Goal: Task Accomplishment & Management: Complete application form

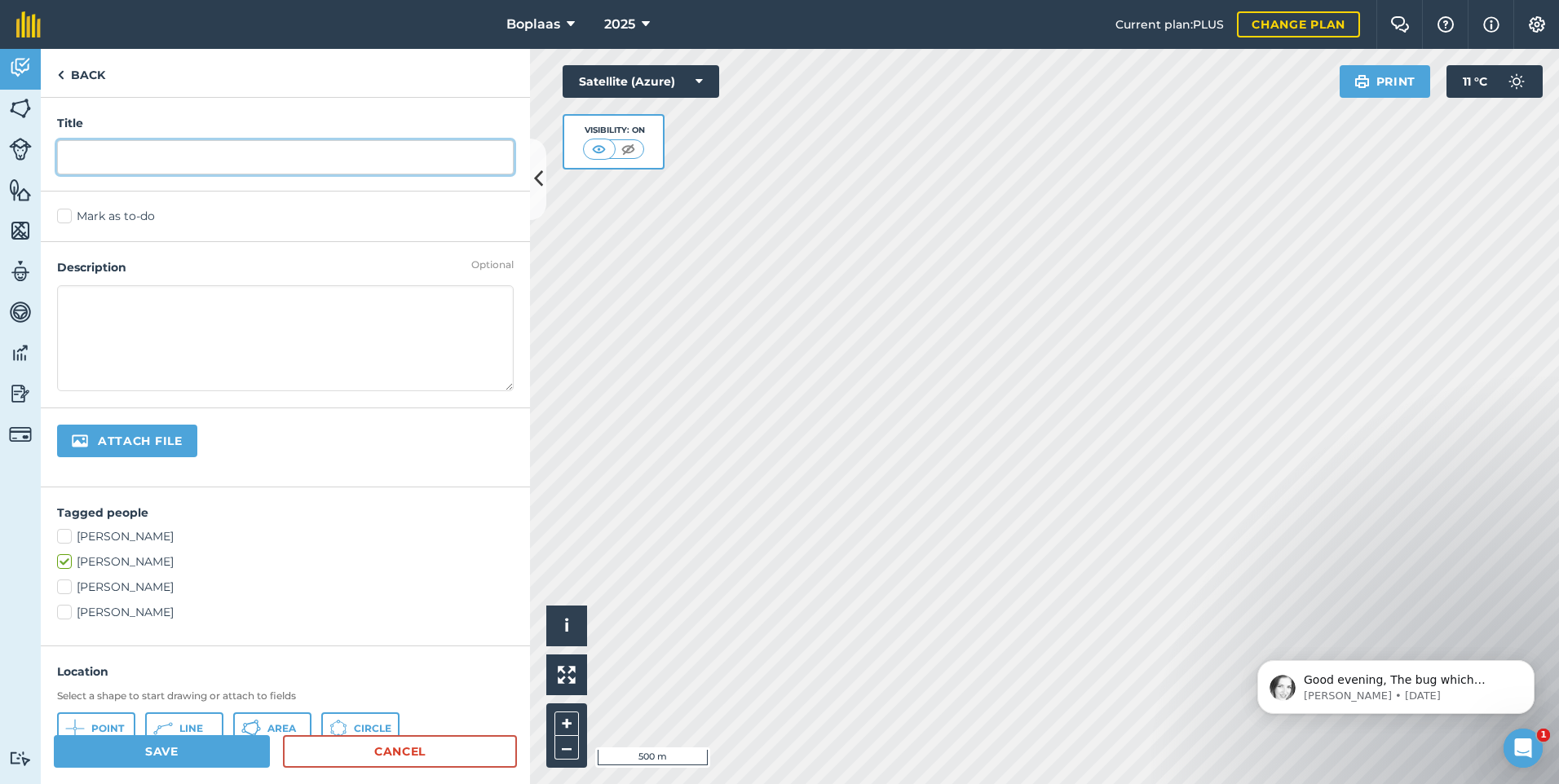
click at [283, 156] on input "text" at bounding box center [284, 157] width 456 height 34
type input "Kragvoer 12T"
click at [74, 216] on label "Mark as to-do" at bounding box center [284, 216] width 456 height 17
click at [68, 216] on input "Mark as to-do" at bounding box center [61, 213] width 10 height 10
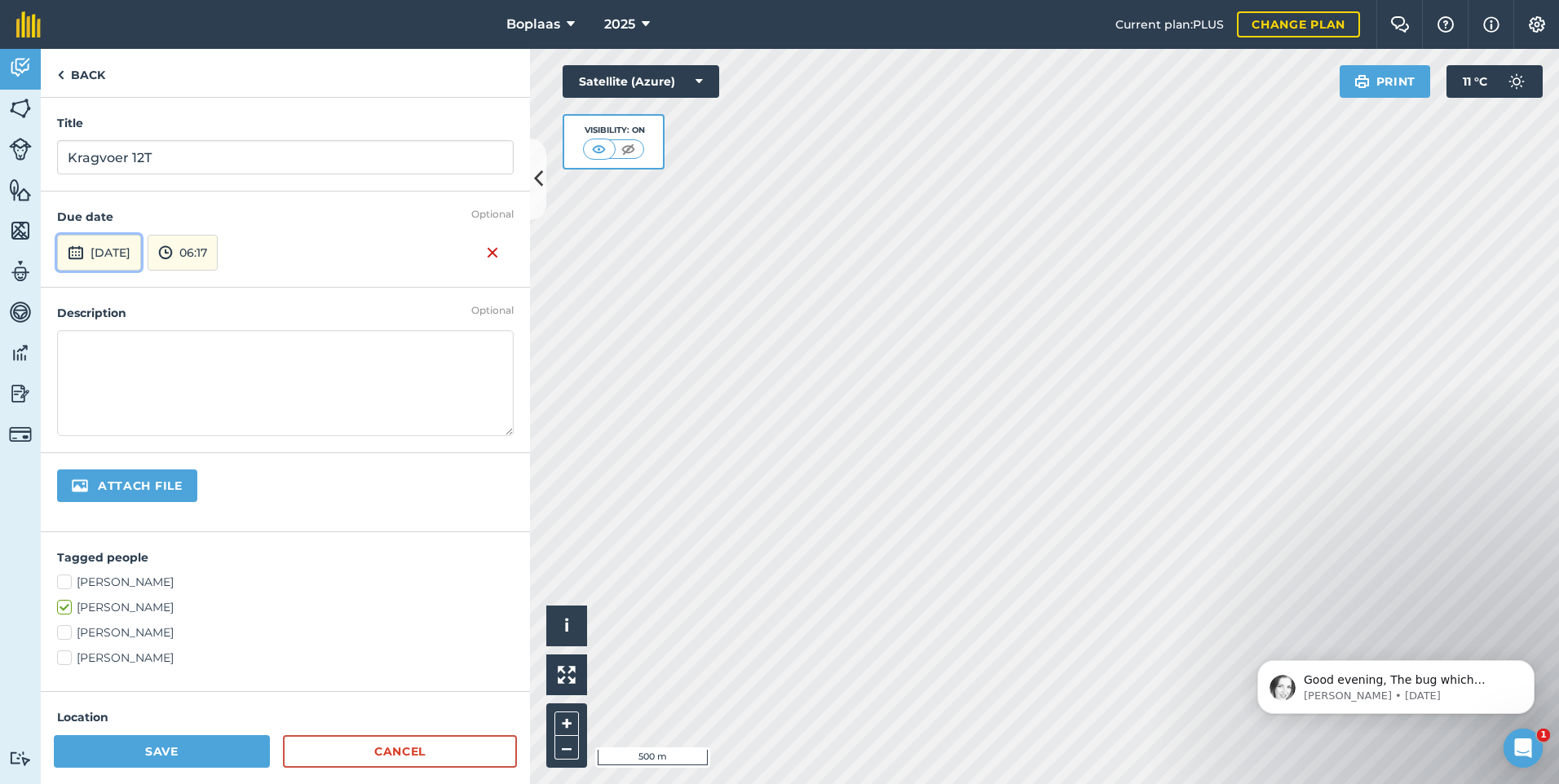
click at [123, 255] on button "[DATE]" at bounding box center [98, 253] width 84 height 36
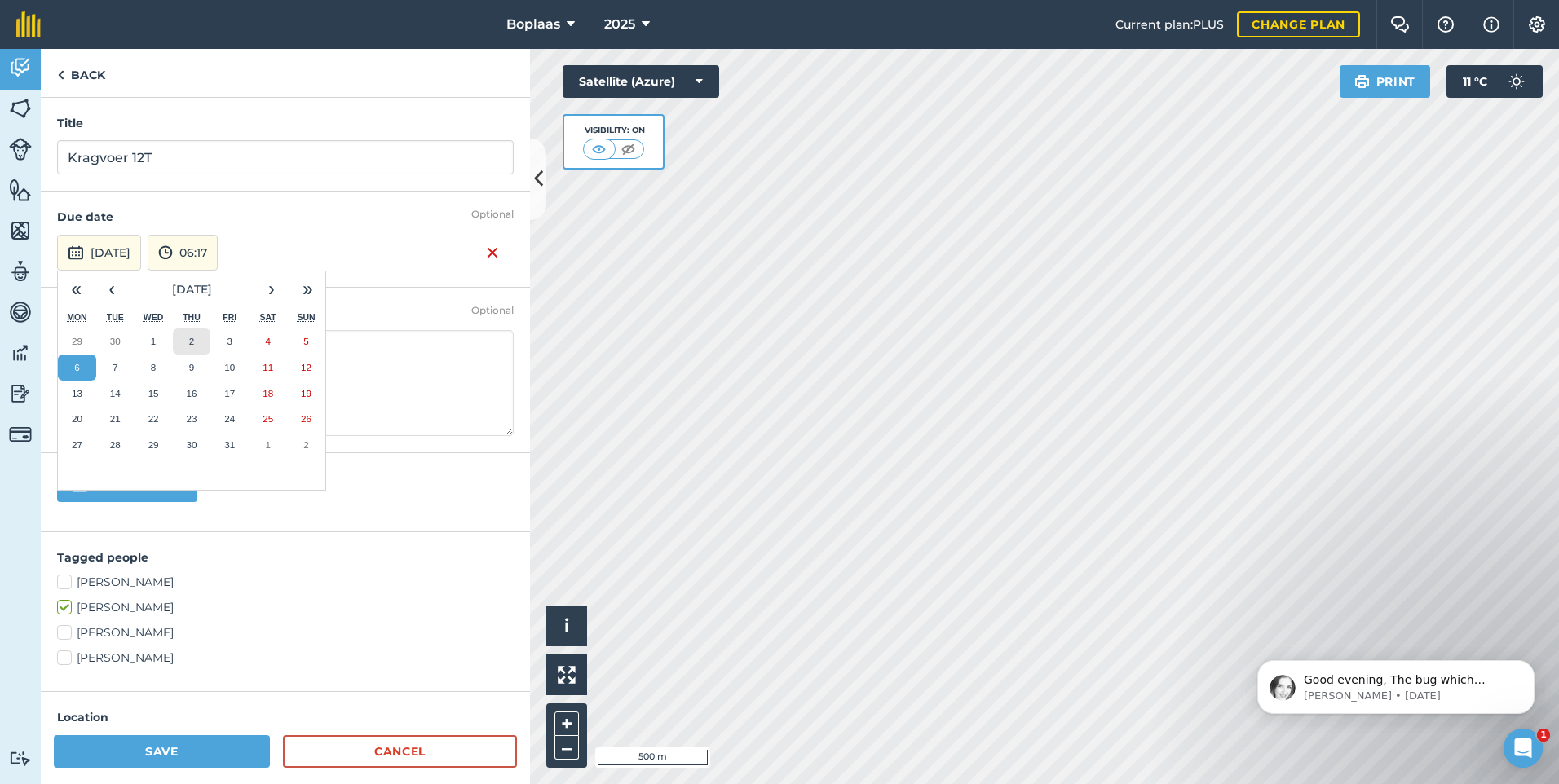
click at [190, 339] on abbr "2" at bounding box center [191, 340] width 5 height 10
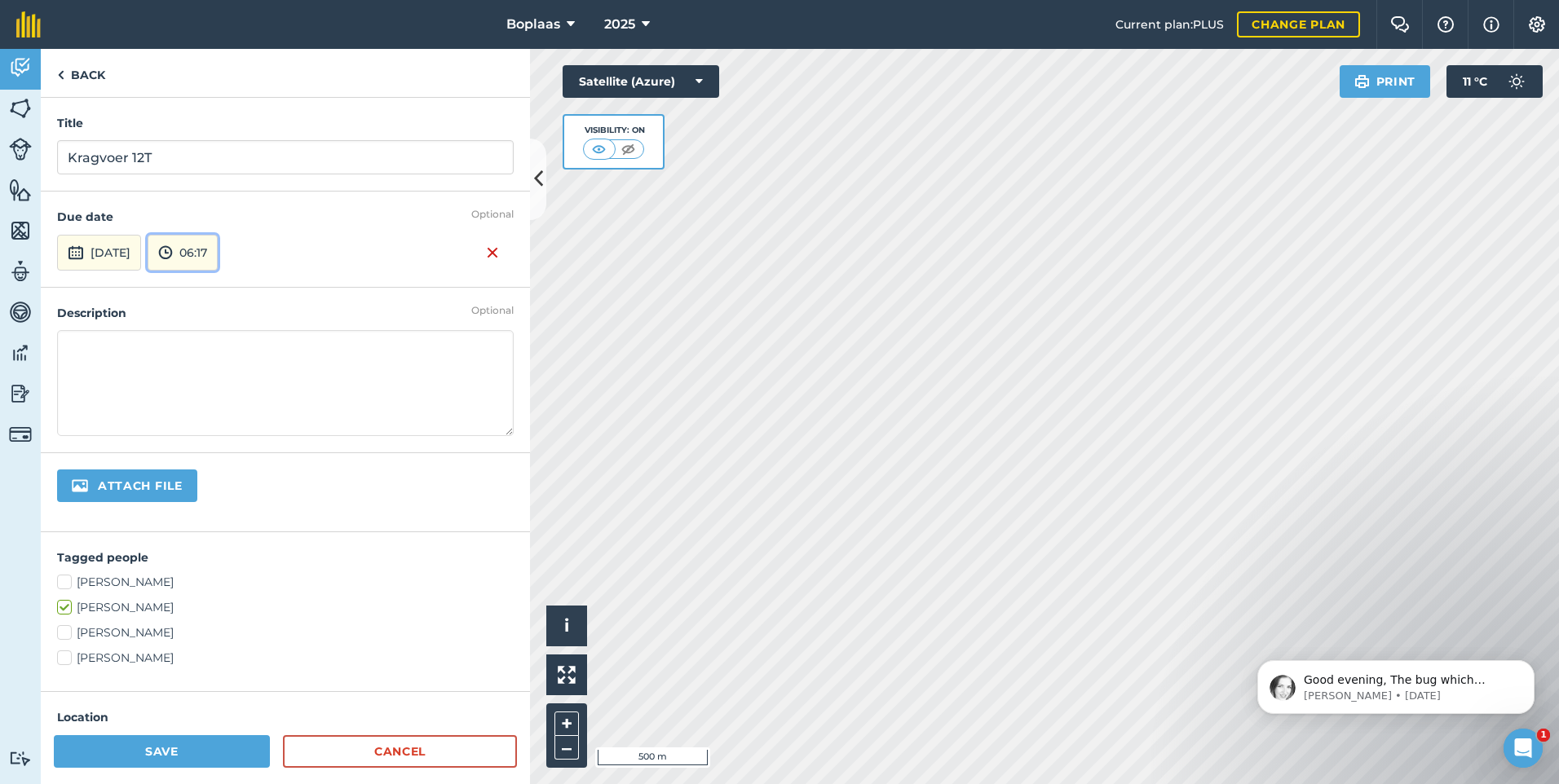
click at [216, 252] on button "06:17" at bounding box center [182, 253] width 70 height 36
click at [208, 285] on button "00:00" at bounding box center [187, 284] width 76 height 26
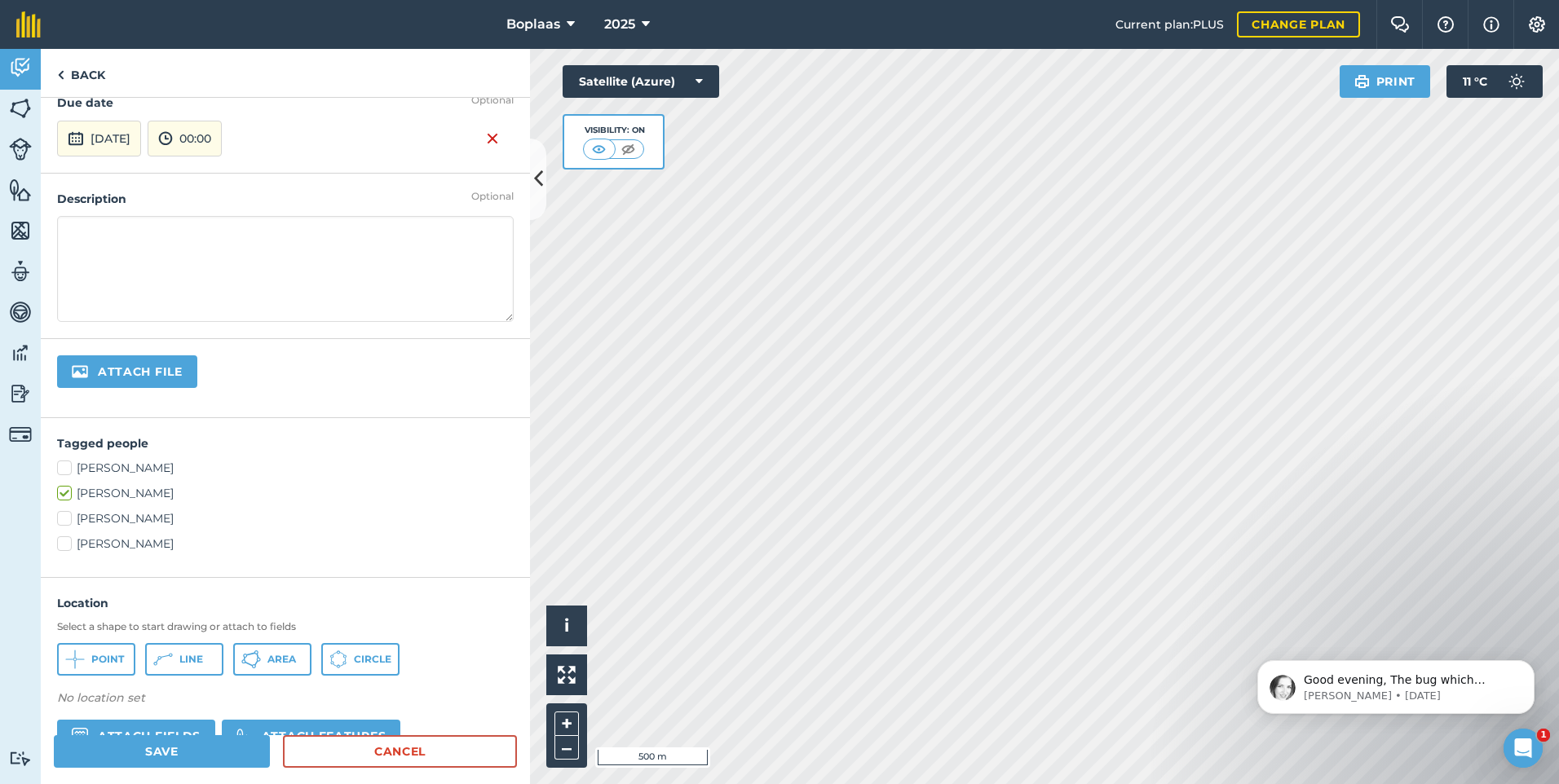
scroll to position [257, 0]
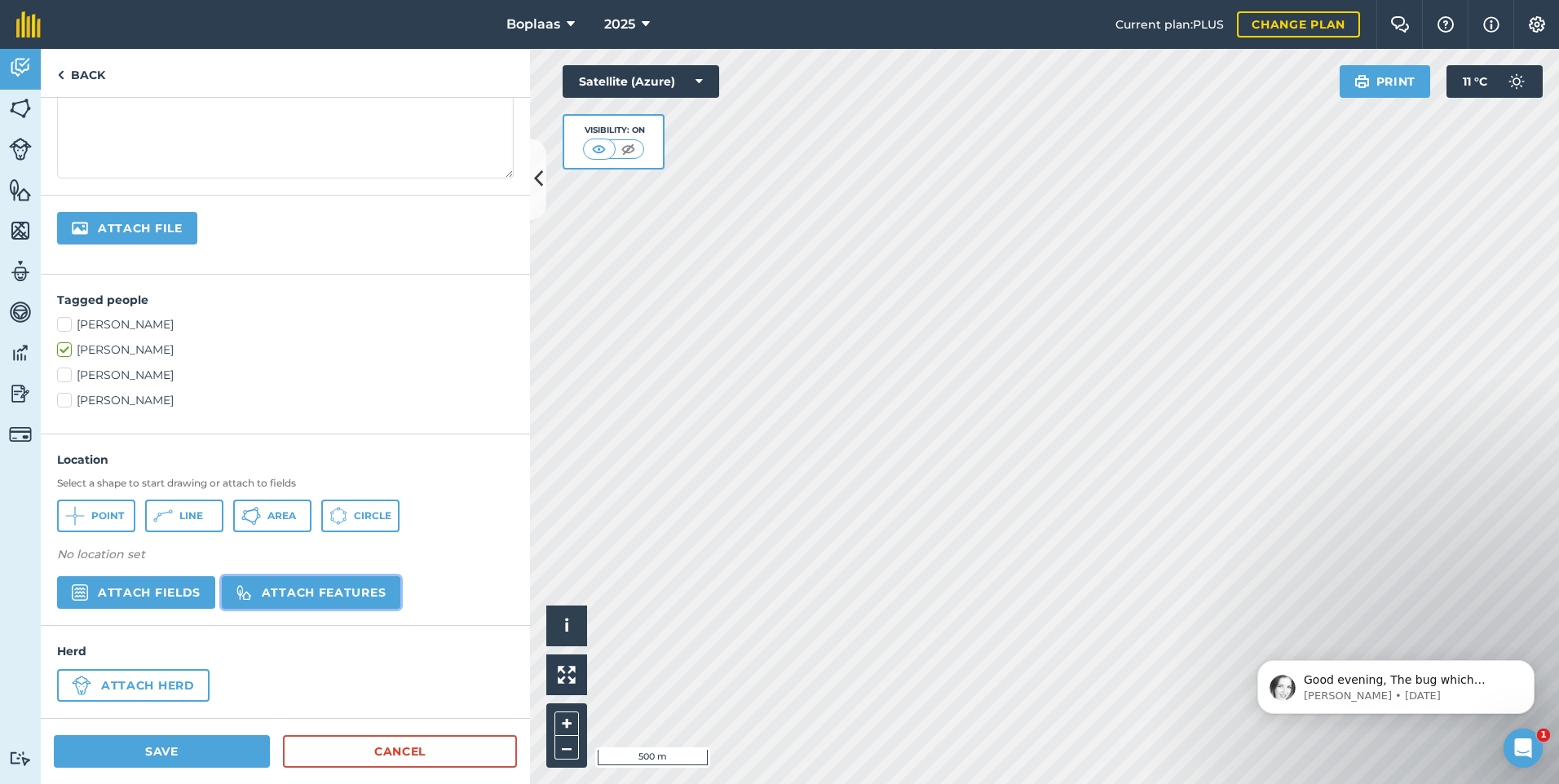
click at [324, 601] on button "Attach features" at bounding box center [311, 592] width 178 height 33
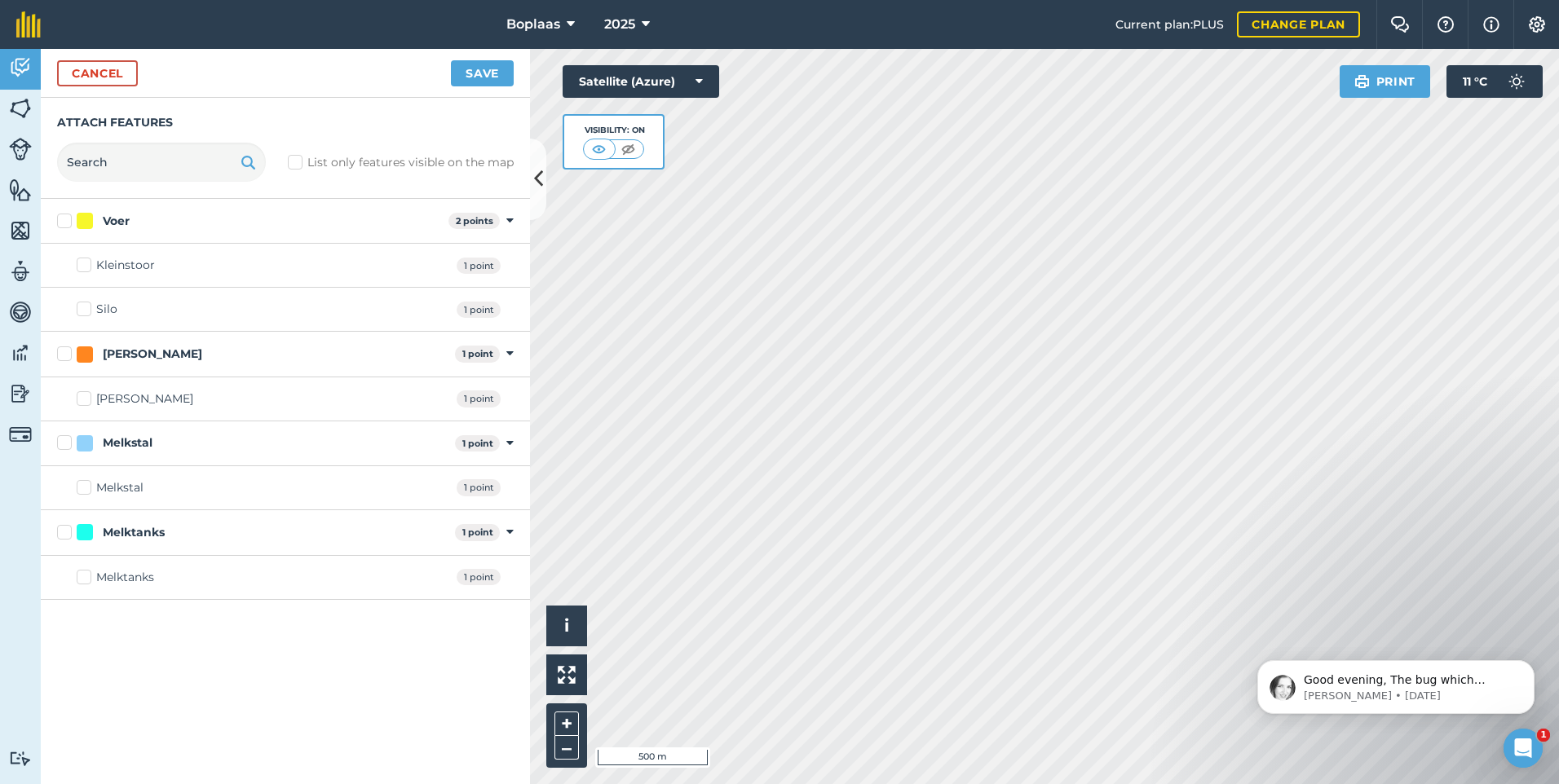
click at [80, 309] on label "Silo" at bounding box center [97, 309] width 41 height 17
click at [80, 309] on input "Silo" at bounding box center [81, 306] width 10 height 10
checkbox input "true"
click at [483, 75] on button "Save" at bounding box center [482, 73] width 63 height 26
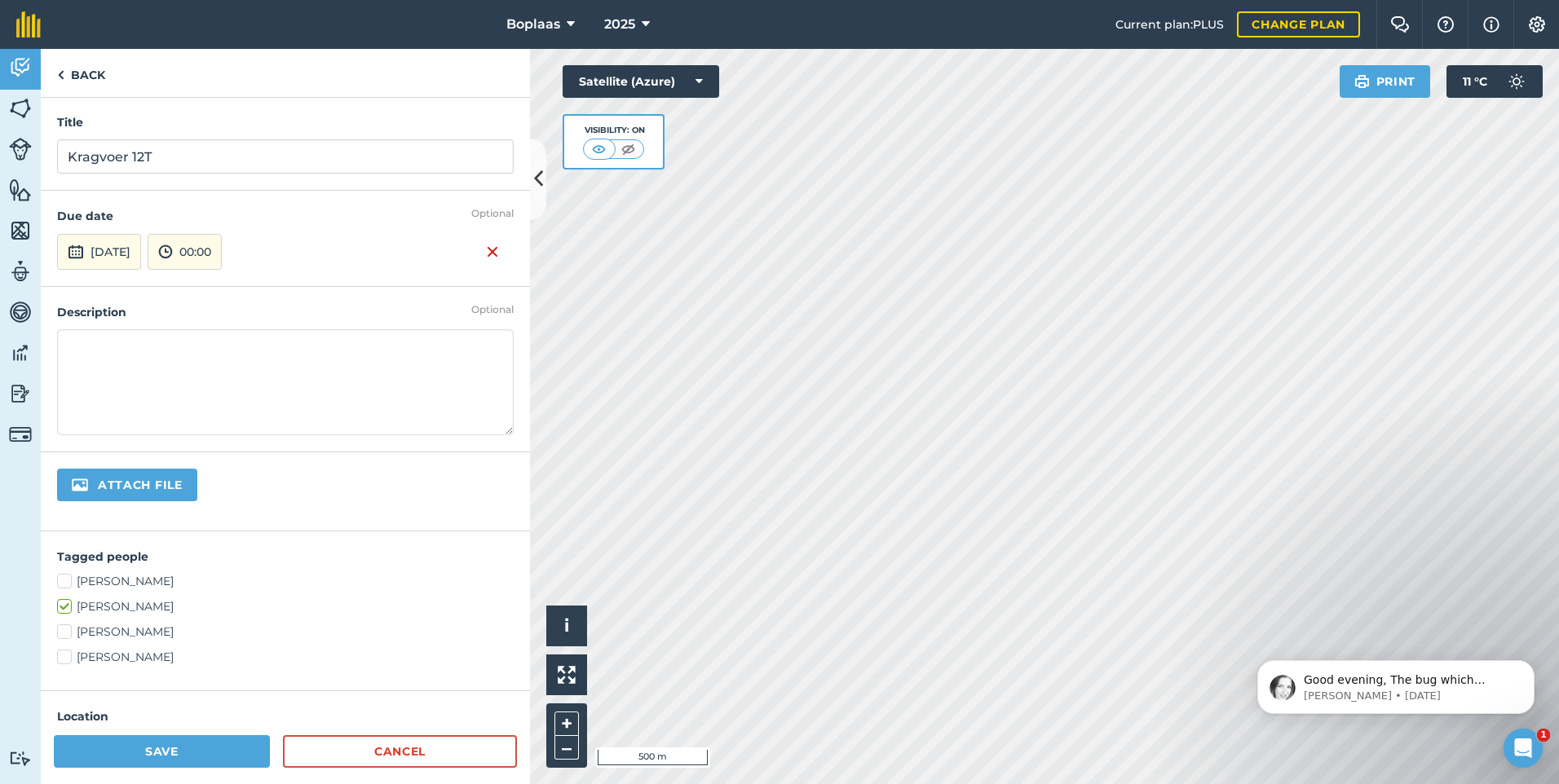
scroll to position [0, 0]
click at [228, 753] on button "Save" at bounding box center [162, 751] width 216 height 33
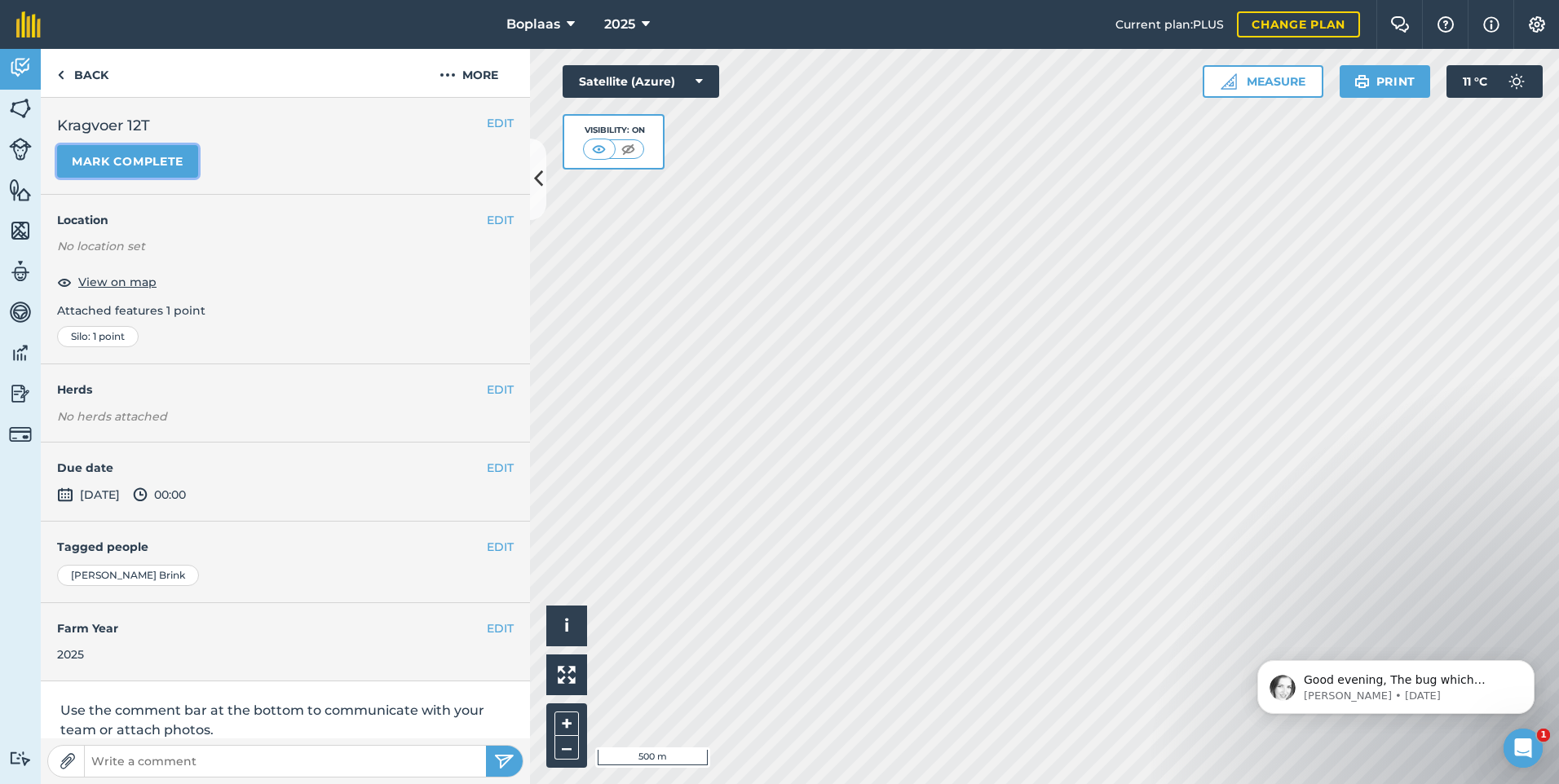
click at [126, 163] on button "Mark complete" at bounding box center [127, 161] width 141 height 33
click at [490, 471] on button "EDIT" at bounding box center [500, 467] width 27 height 18
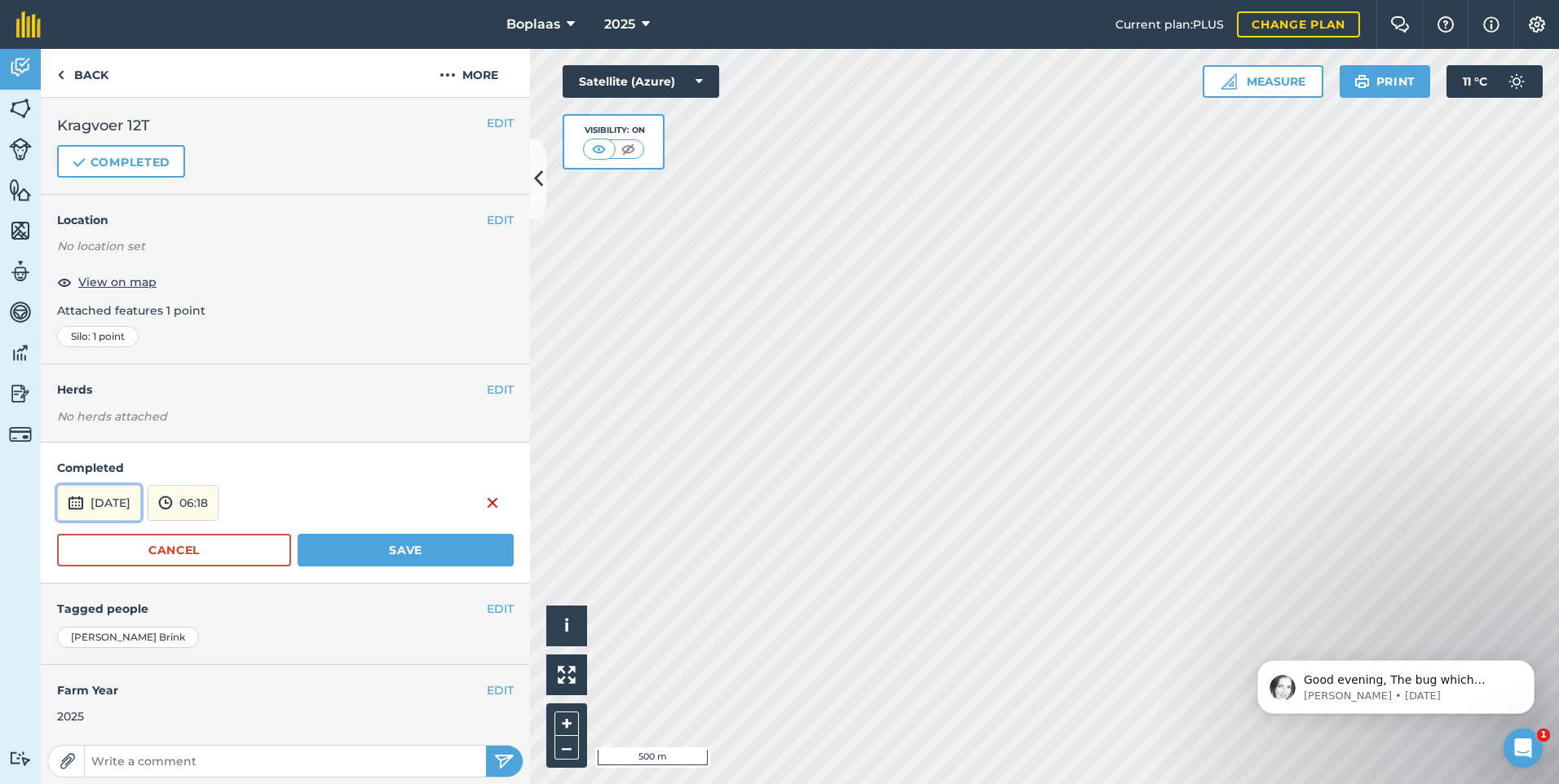
click at [103, 502] on button "[DATE]" at bounding box center [98, 503] width 84 height 36
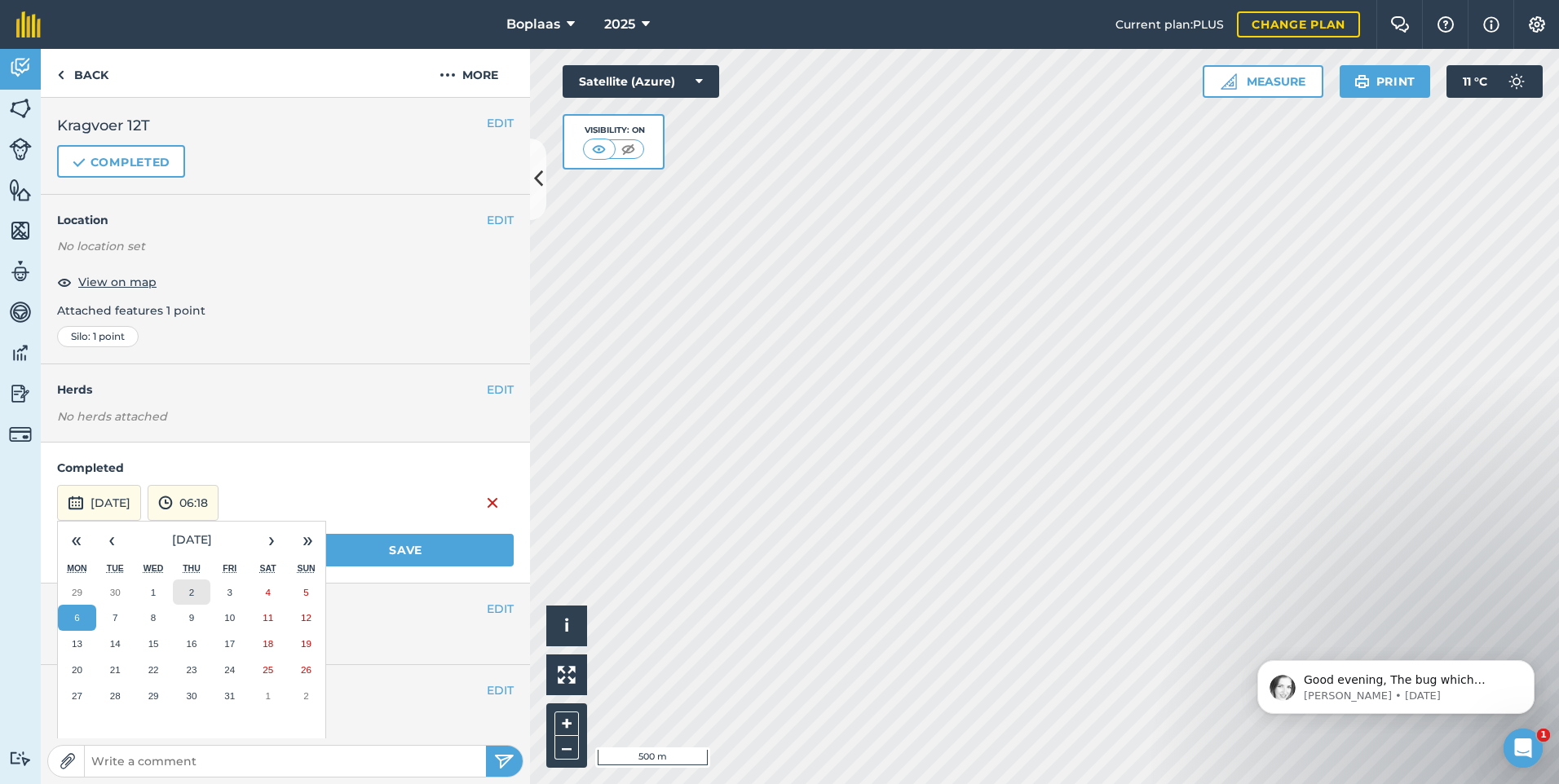
click at [196, 592] on button "2" at bounding box center [191, 593] width 38 height 26
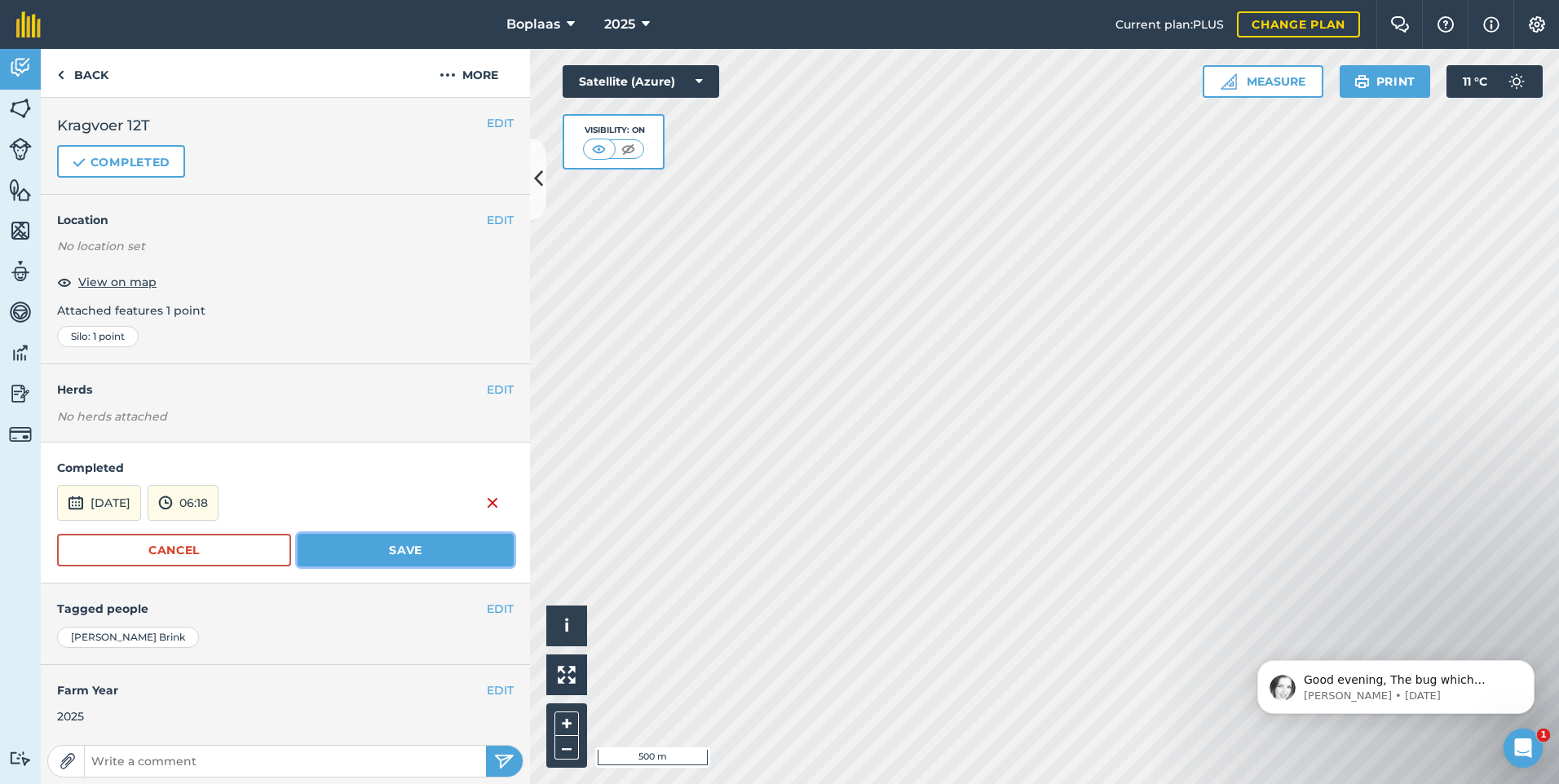
click at [409, 555] on button "Save" at bounding box center [405, 550] width 216 height 33
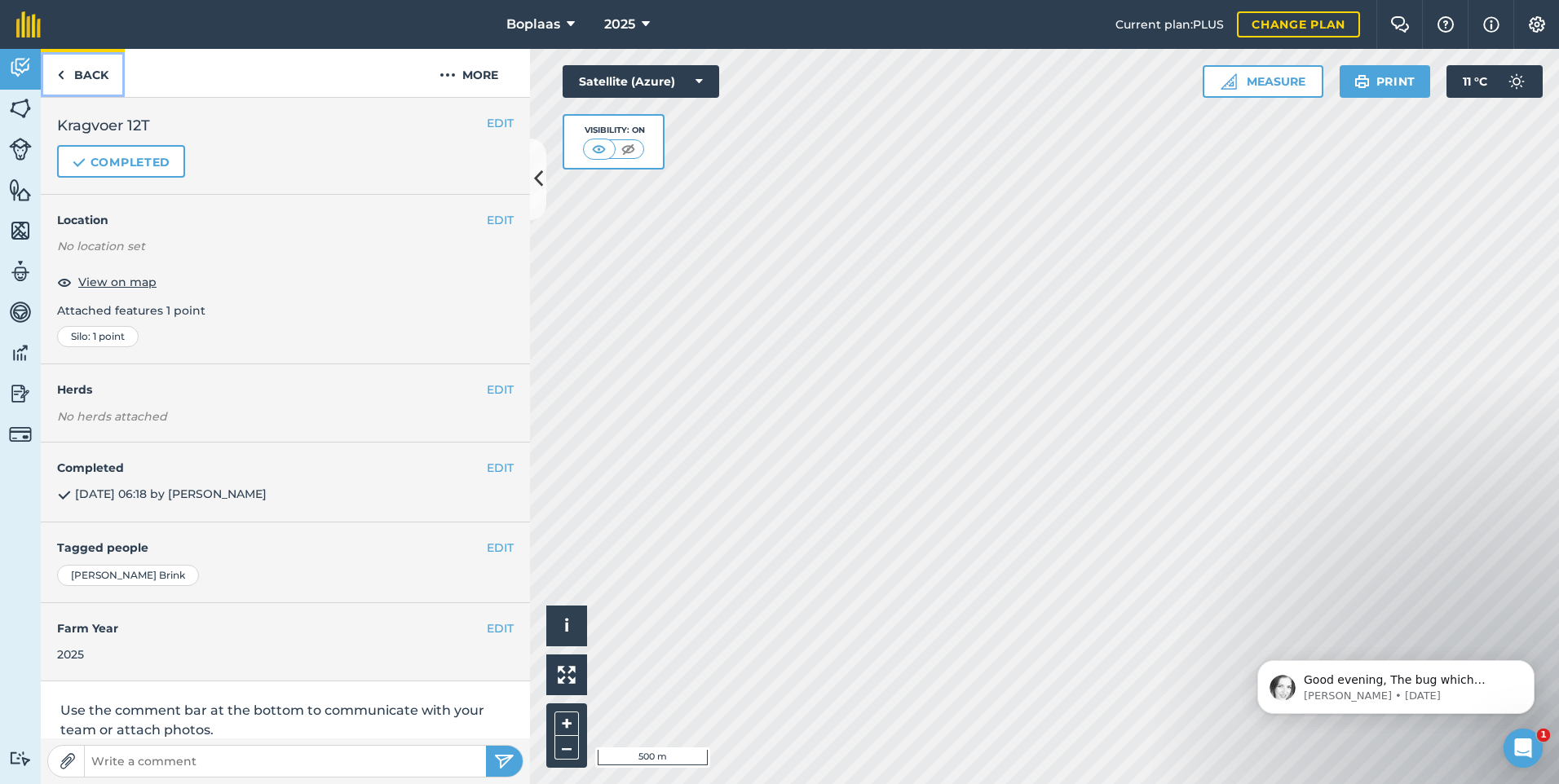
click at [90, 81] on link "Back" at bounding box center [83, 73] width 84 height 48
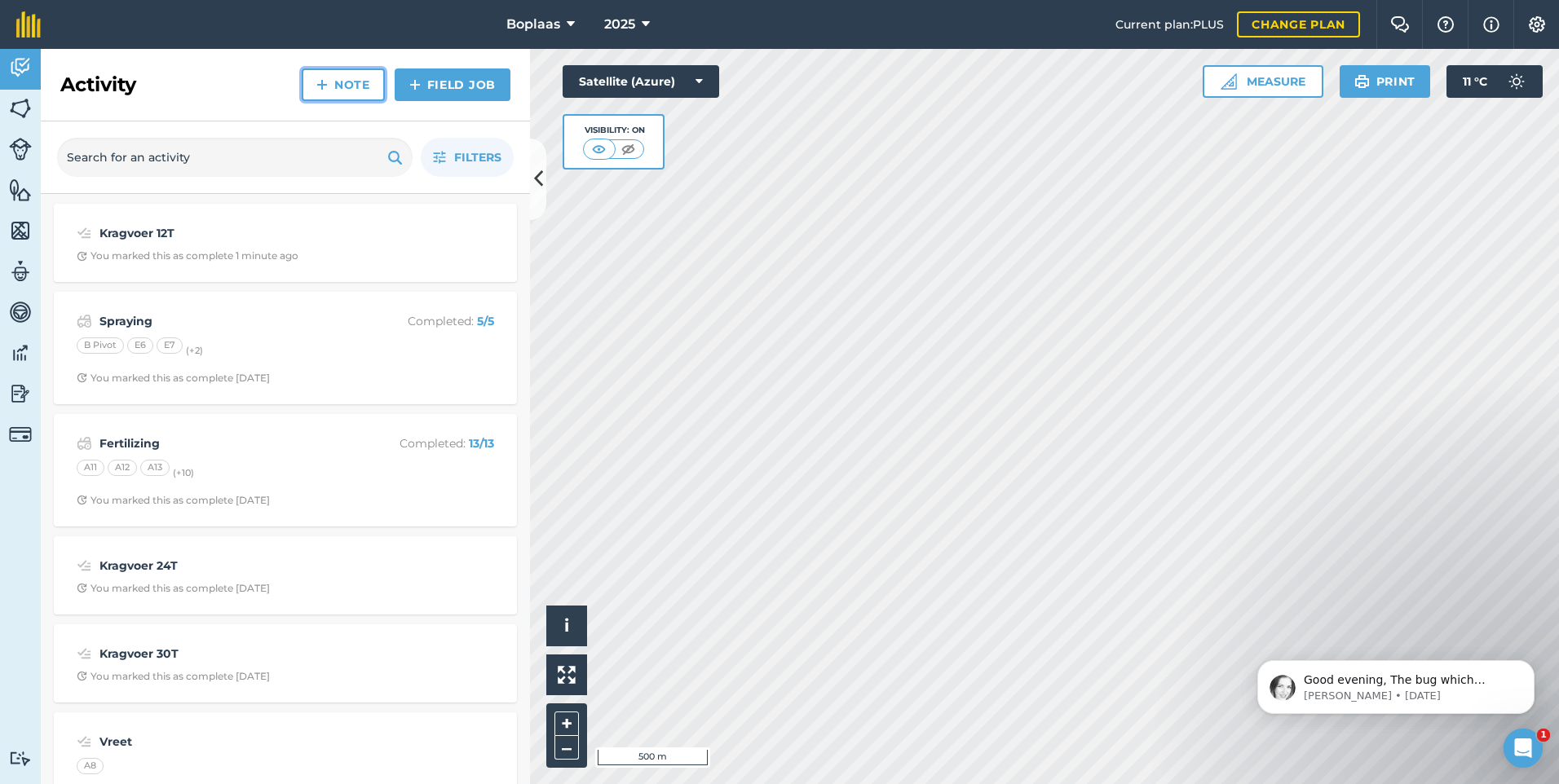
click at [361, 86] on link "Note" at bounding box center [343, 85] width 83 height 33
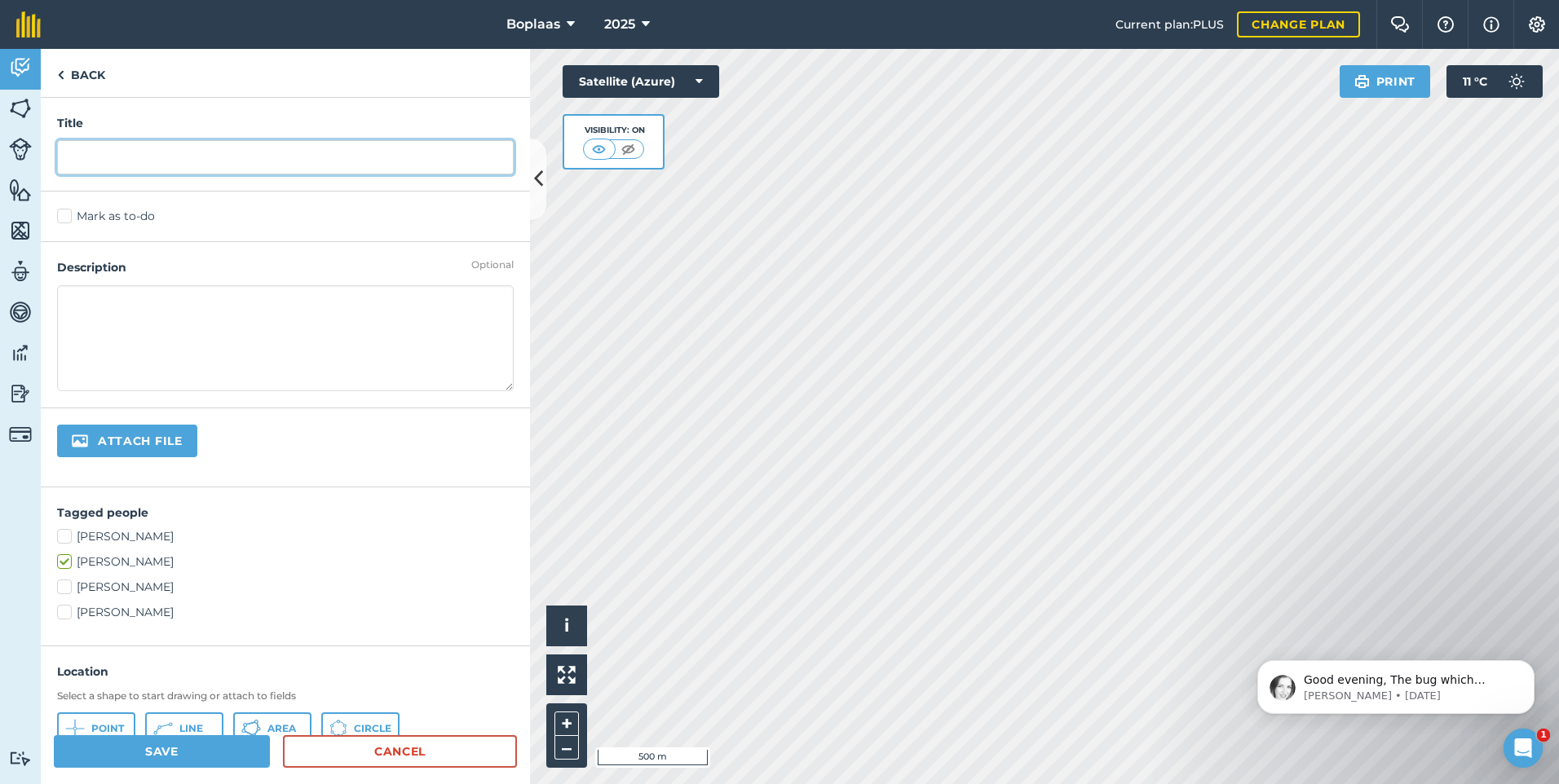
click at [231, 157] on input "text" at bounding box center [284, 157] width 456 height 34
type input "Kragvoer 24T"
click at [69, 216] on label "Mark as to-do" at bounding box center [284, 216] width 456 height 17
click at [68, 216] on input "Mark as to-do" at bounding box center [61, 213] width 10 height 10
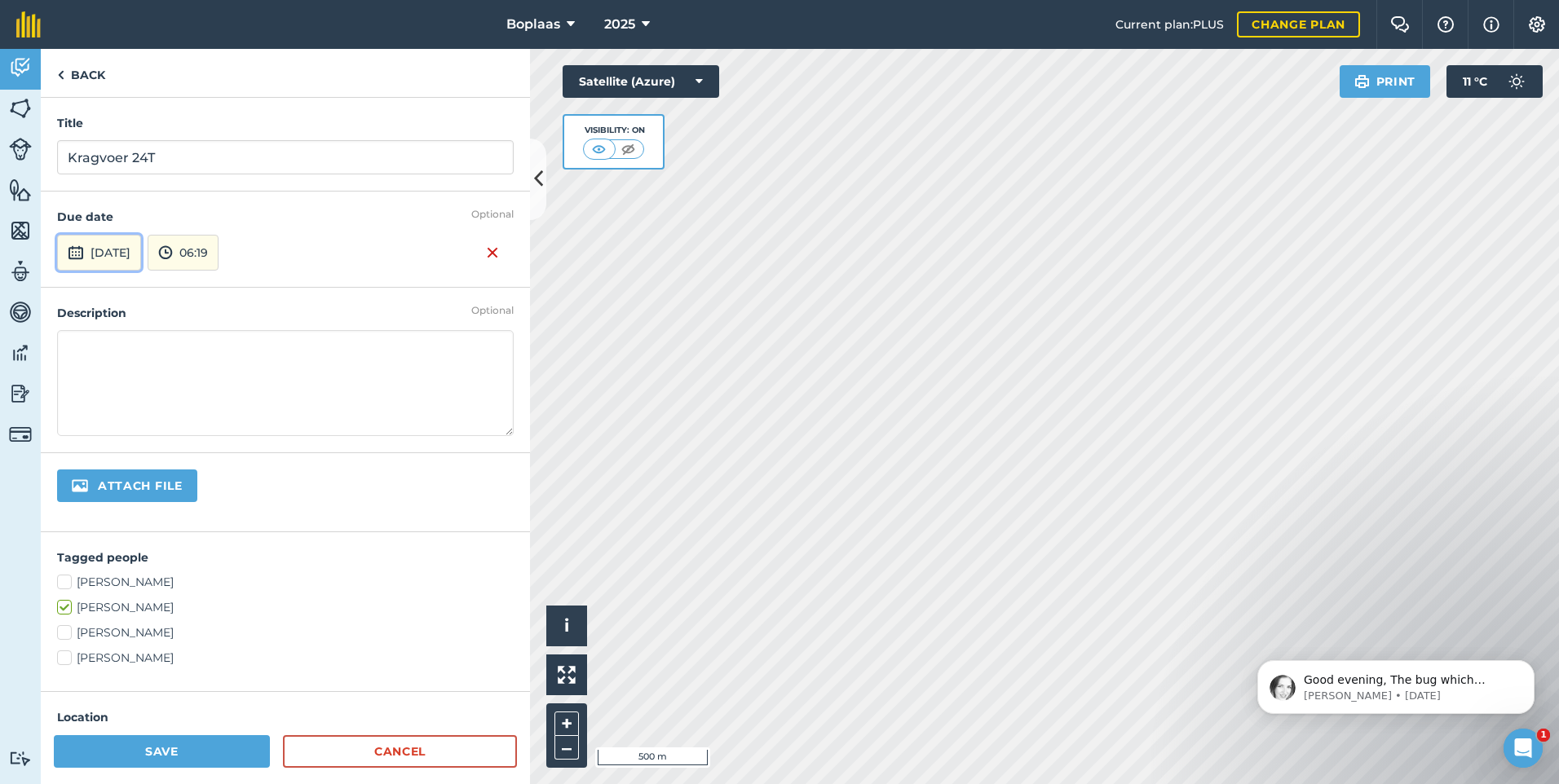
click at [138, 255] on button "[DATE]" at bounding box center [98, 253] width 84 height 36
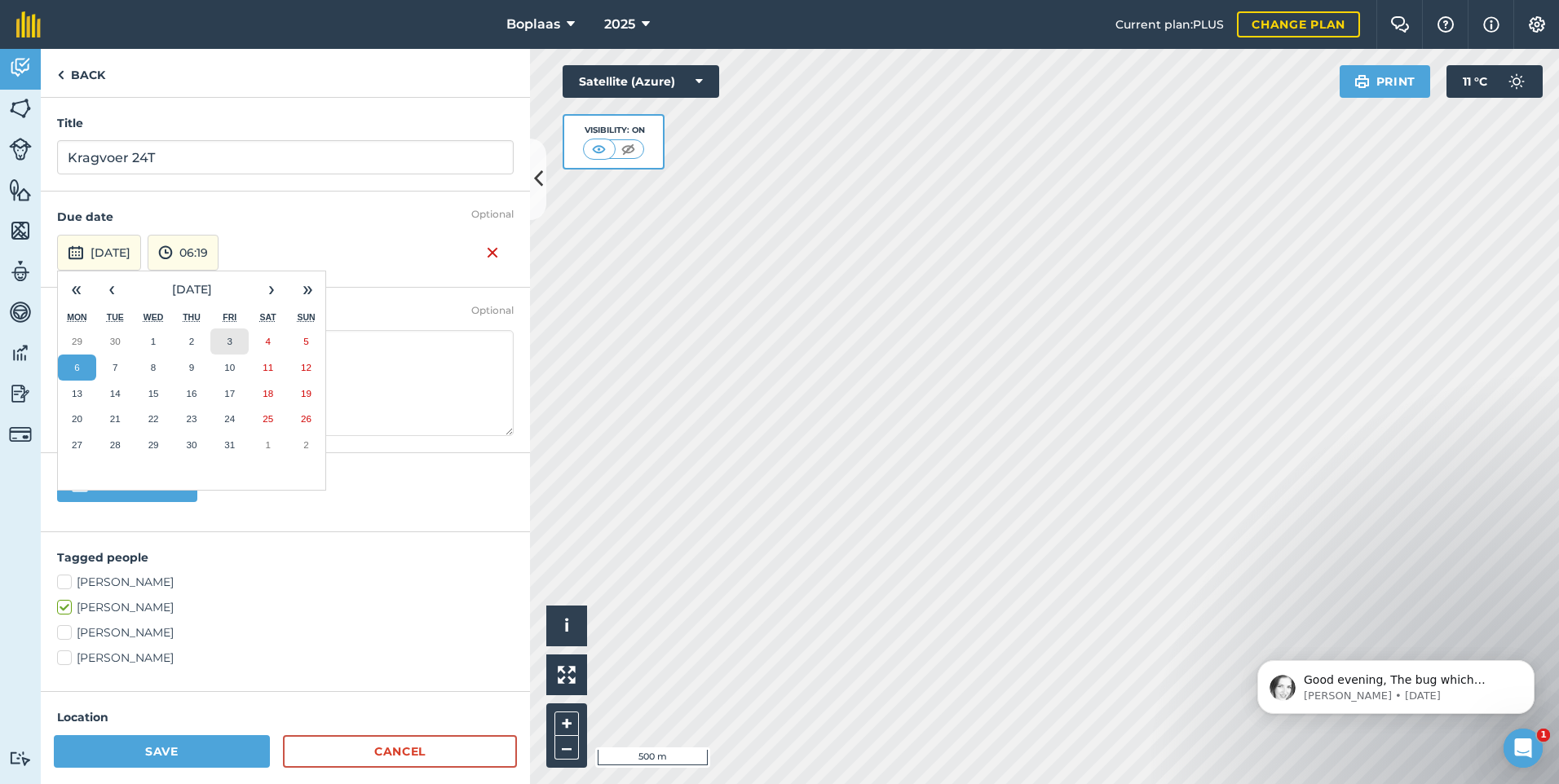
click at [226, 340] on button "3" at bounding box center [229, 342] width 38 height 26
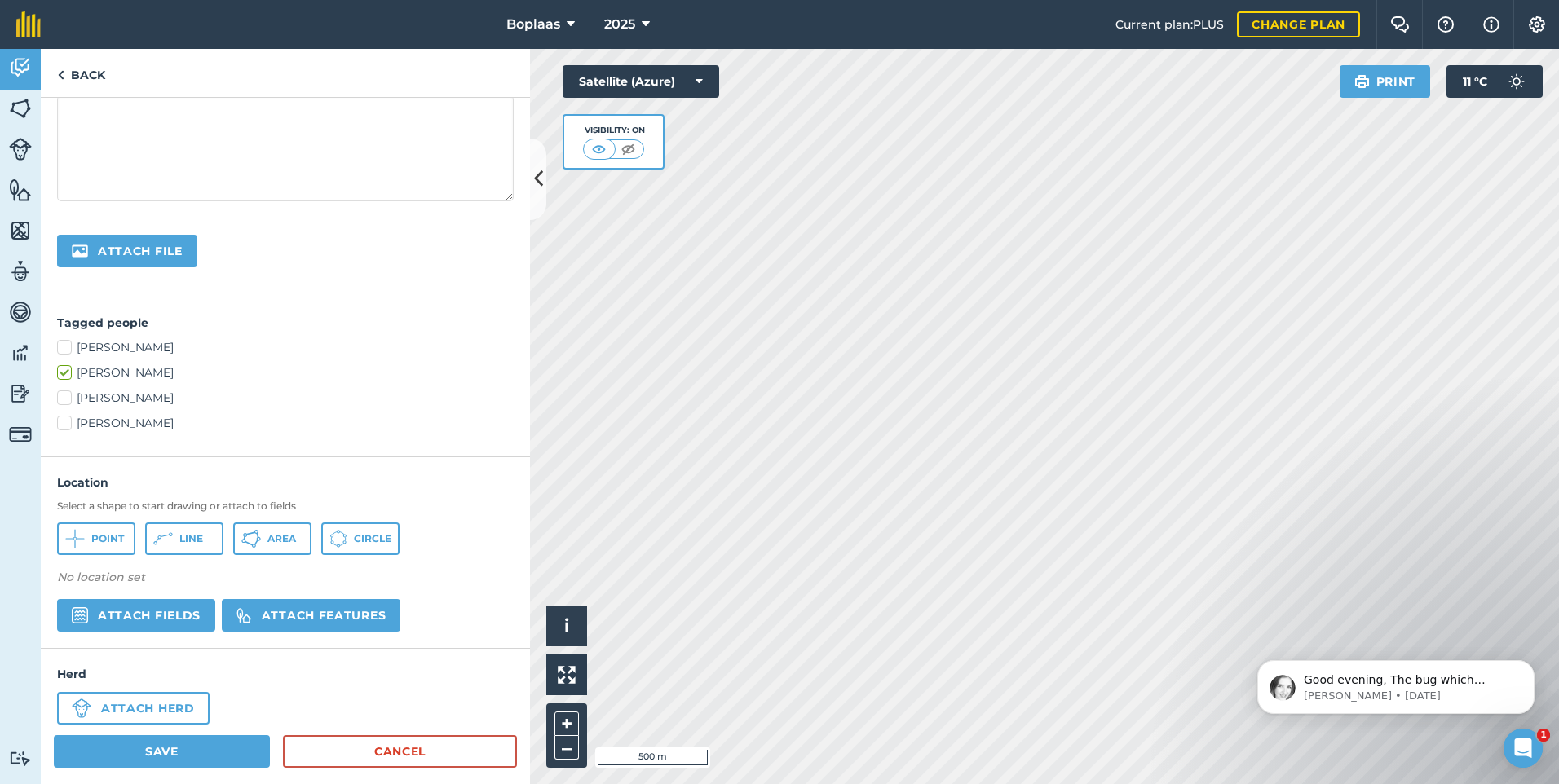
scroll to position [244, 0]
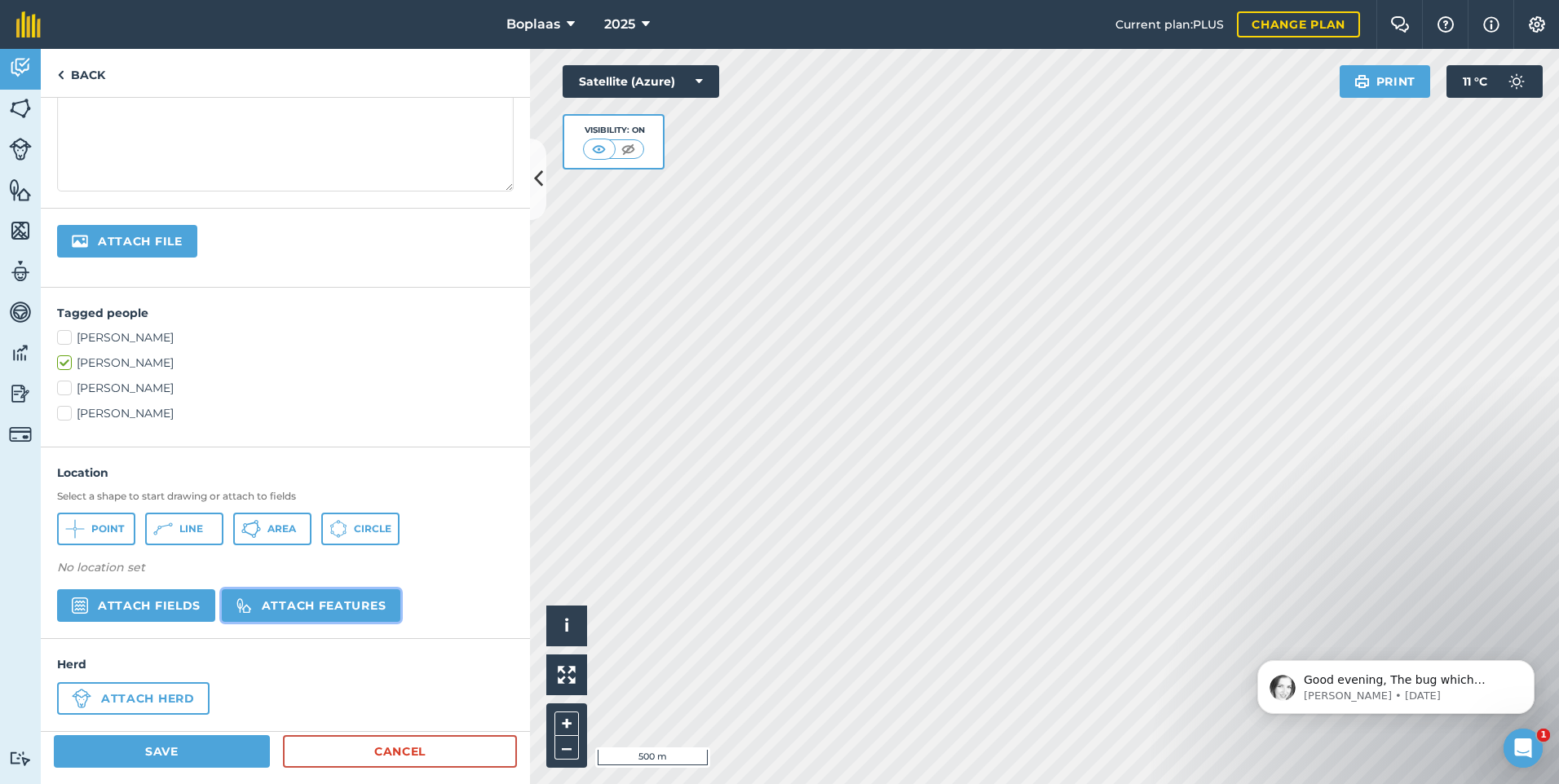
click at [350, 609] on button "Attach features" at bounding box center [311, 605] width 178 height 33
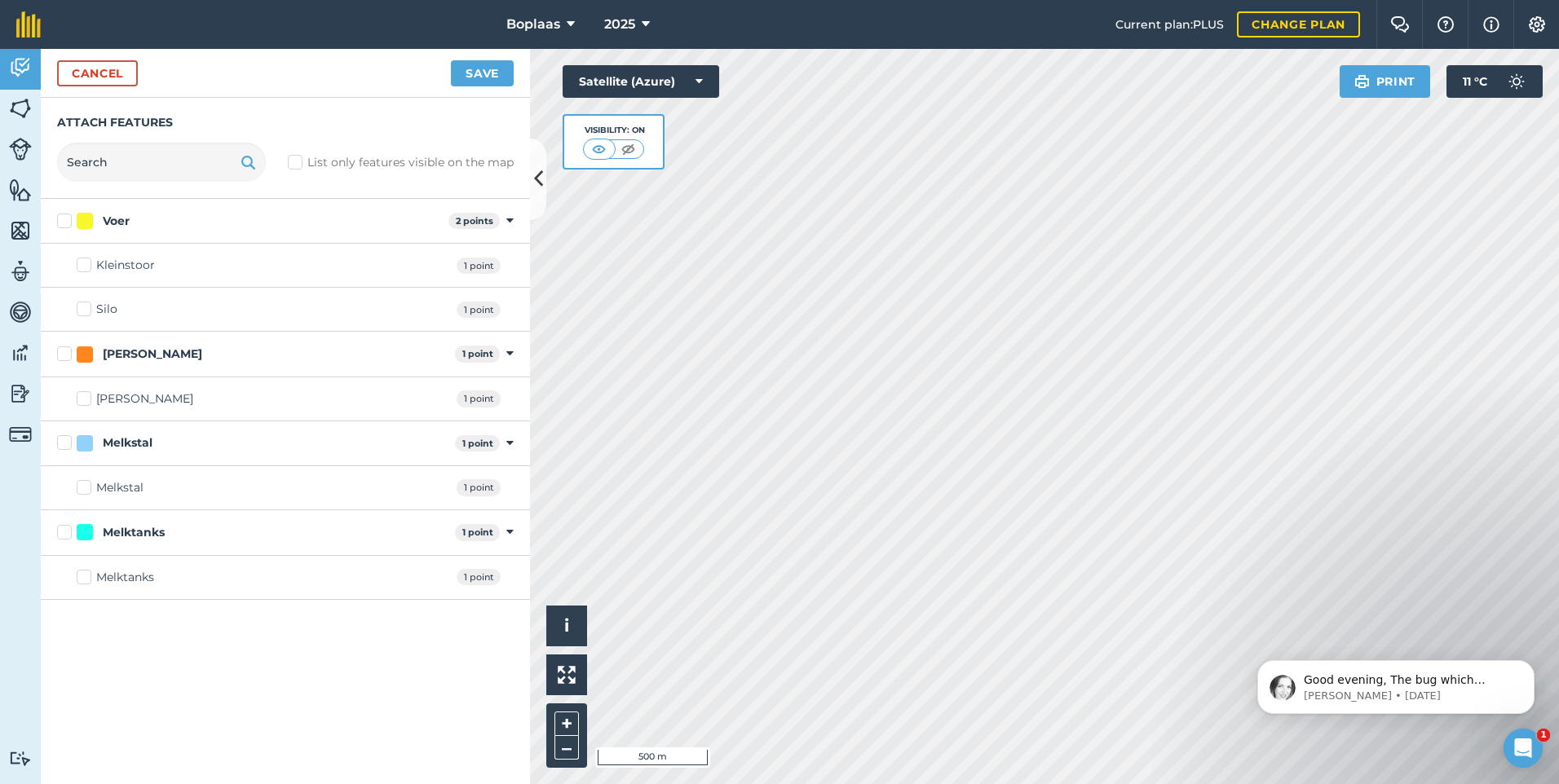
click at [72, 310] on div "Silo 1 point" at bounding box center [285, 309] width 489 height 44
click at [82, 315] on label "Silo" at bounding box center [97, 309] width 41 height 17
click at [82, 311] on input "Silo" at bounding box center [81, 306] width 10 height 10
checkbox input "true"
click at [498, 70] on button "Save" at bounding box center [482, 73] width 63 height 26
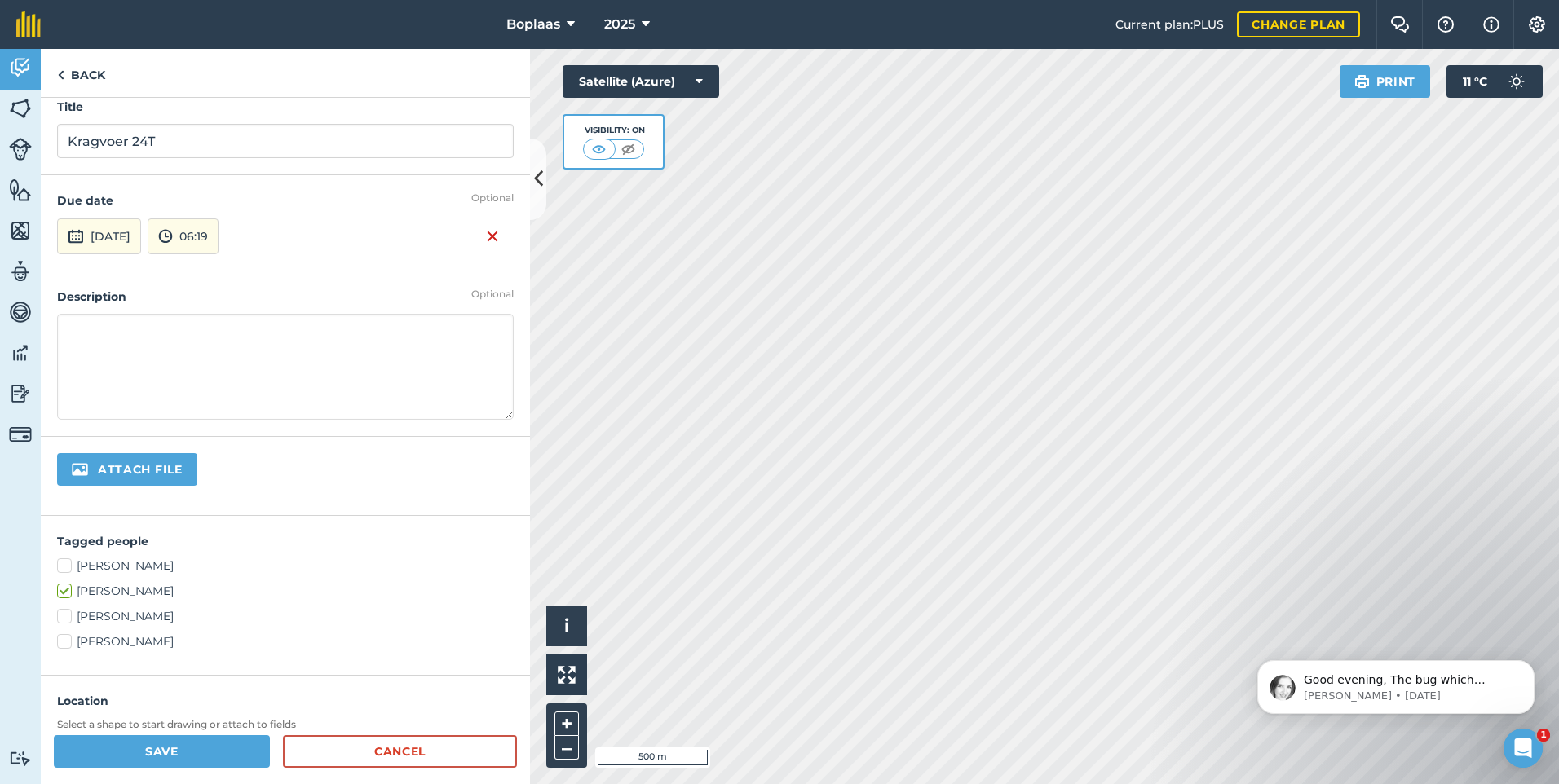
scroll to position [0, 0]
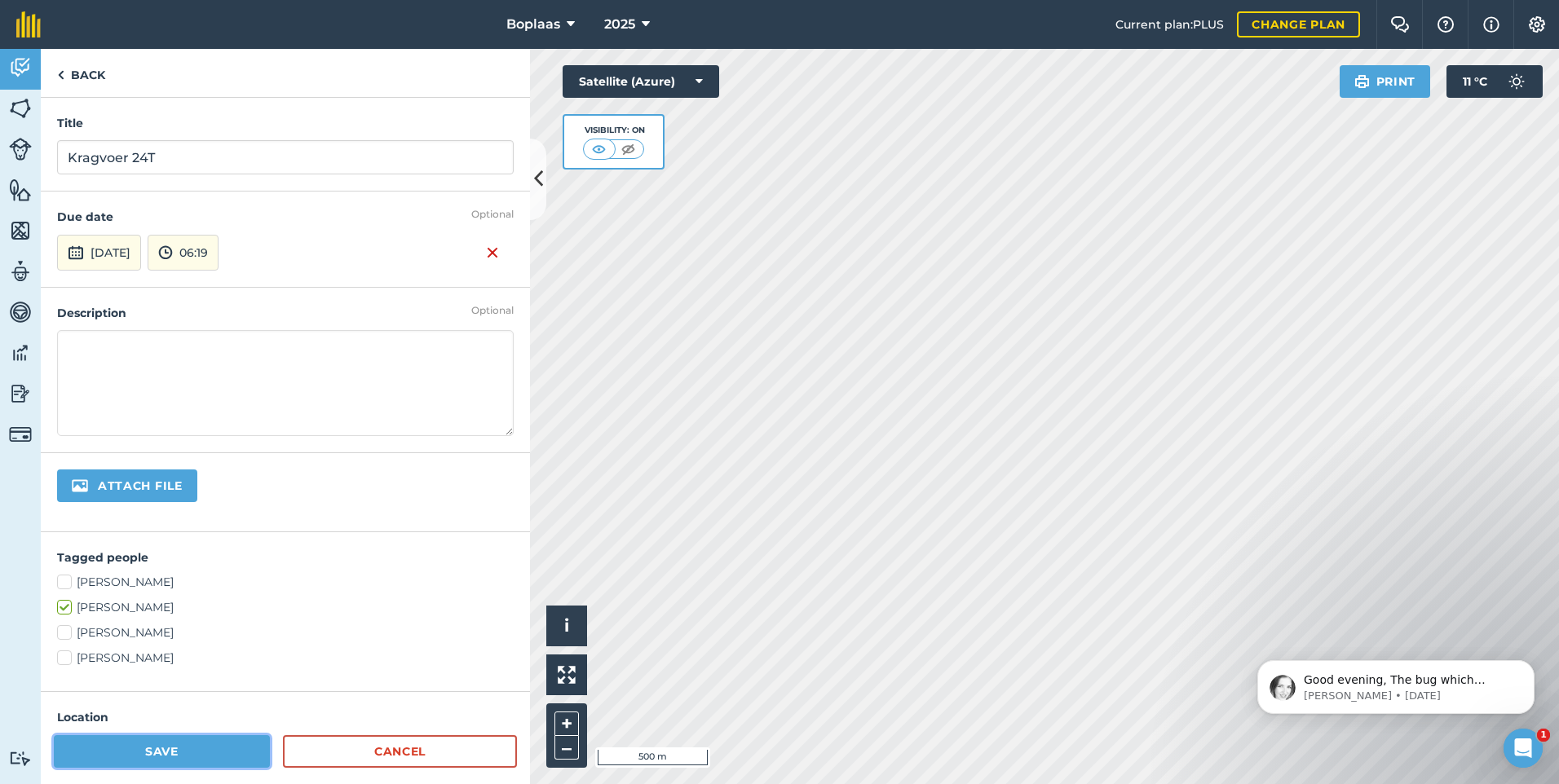
click at [178, 749] on button "Save" at bounding box center [162, 751] width 216 height 33
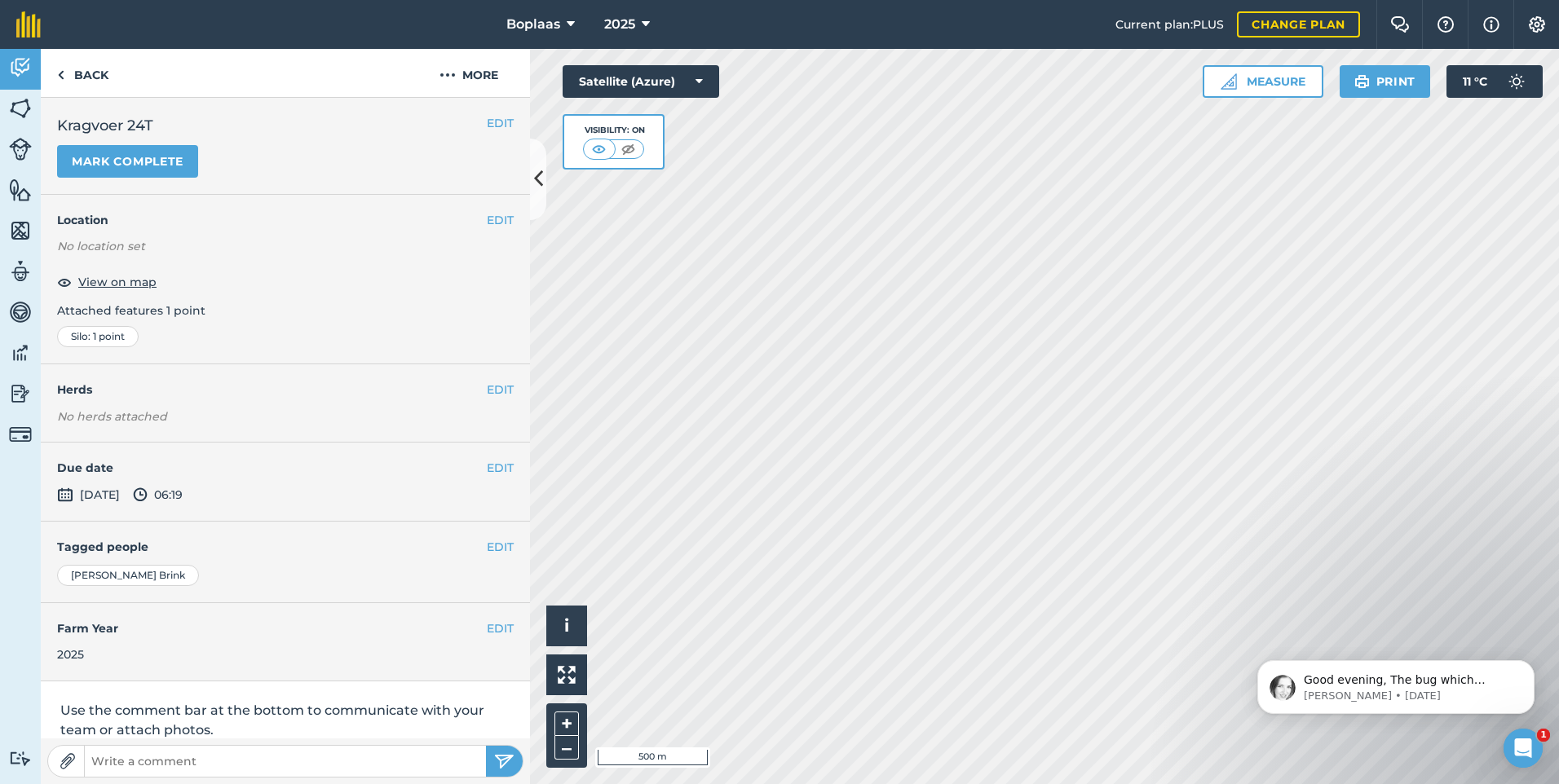
click at [128, 144] on div "EDIT Kragvoer 24T Mark complete" at bounding box center [284, 146] width 456 height 63
click at [143, 160] on button "Mark complete" at bounding box center [127, 161] width 141 height 33
click at [491, 468] on button "EDIT" at bounding box center [500, 467] width 27 height 18
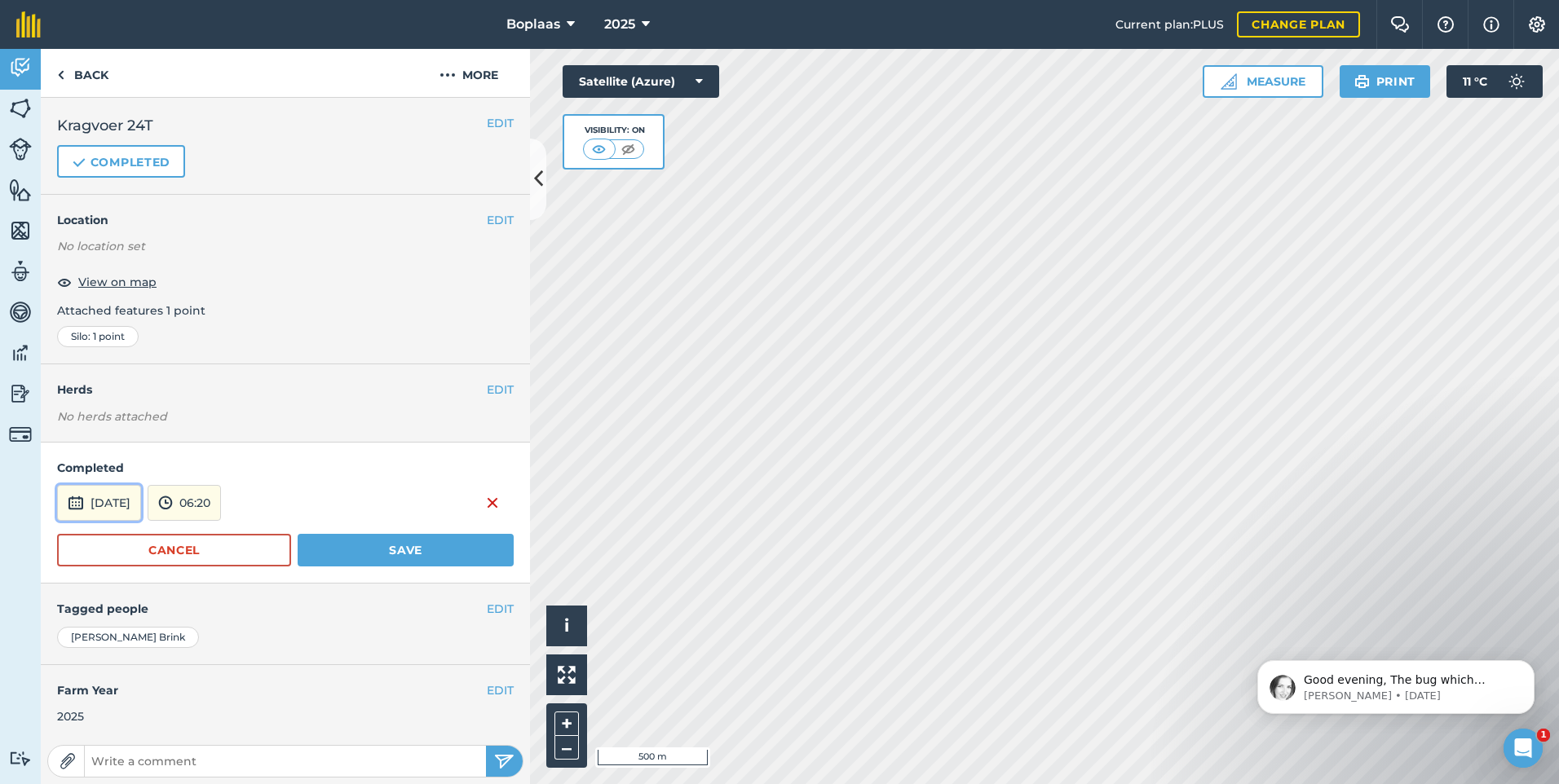
click at [141, 507] on button "[DATE]" at bounding box center [98, 503] width 84 height 36
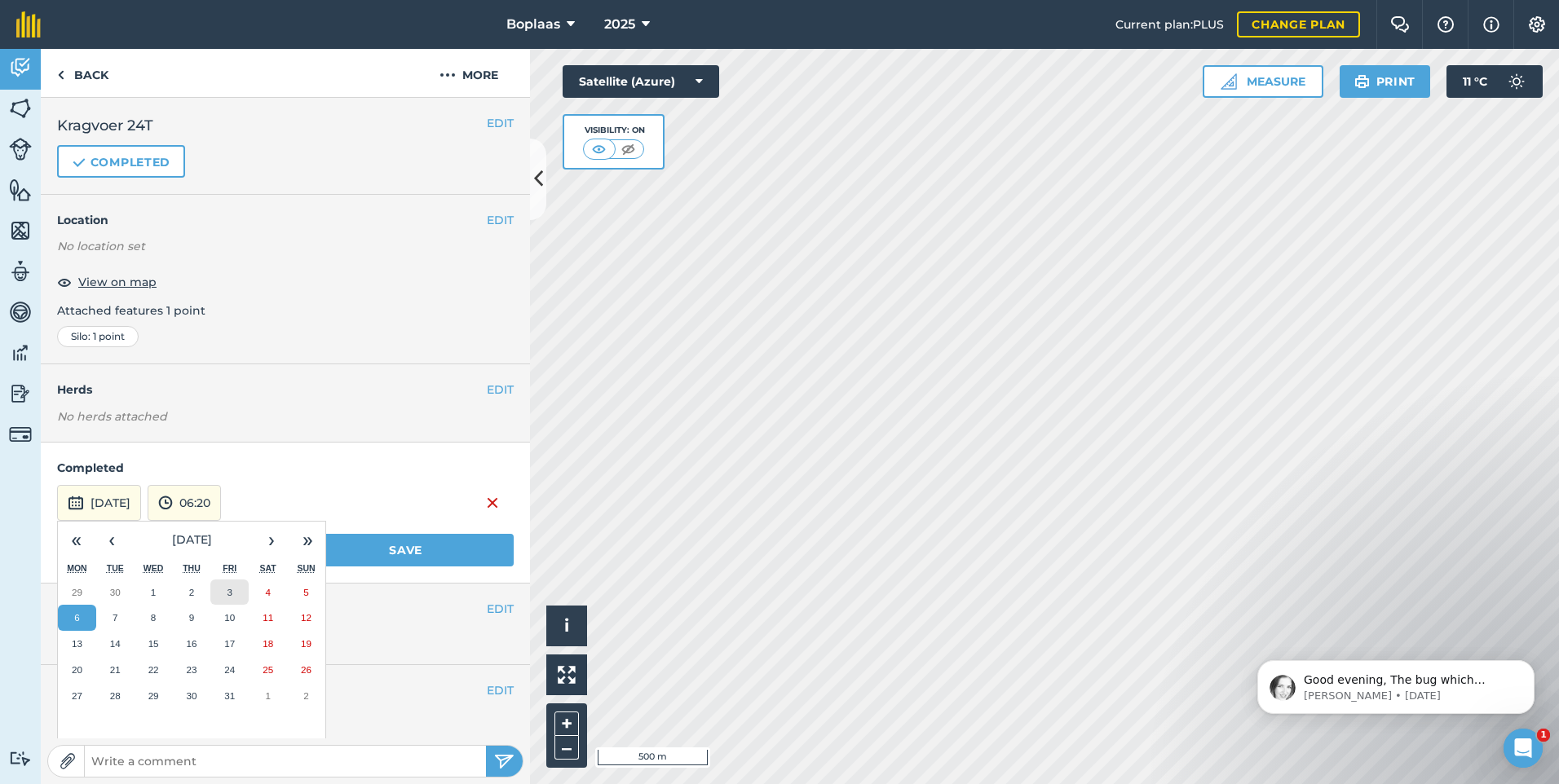
click at [232, 591] on abbr "3" at bounding box center [229, 592] width 5 height 10
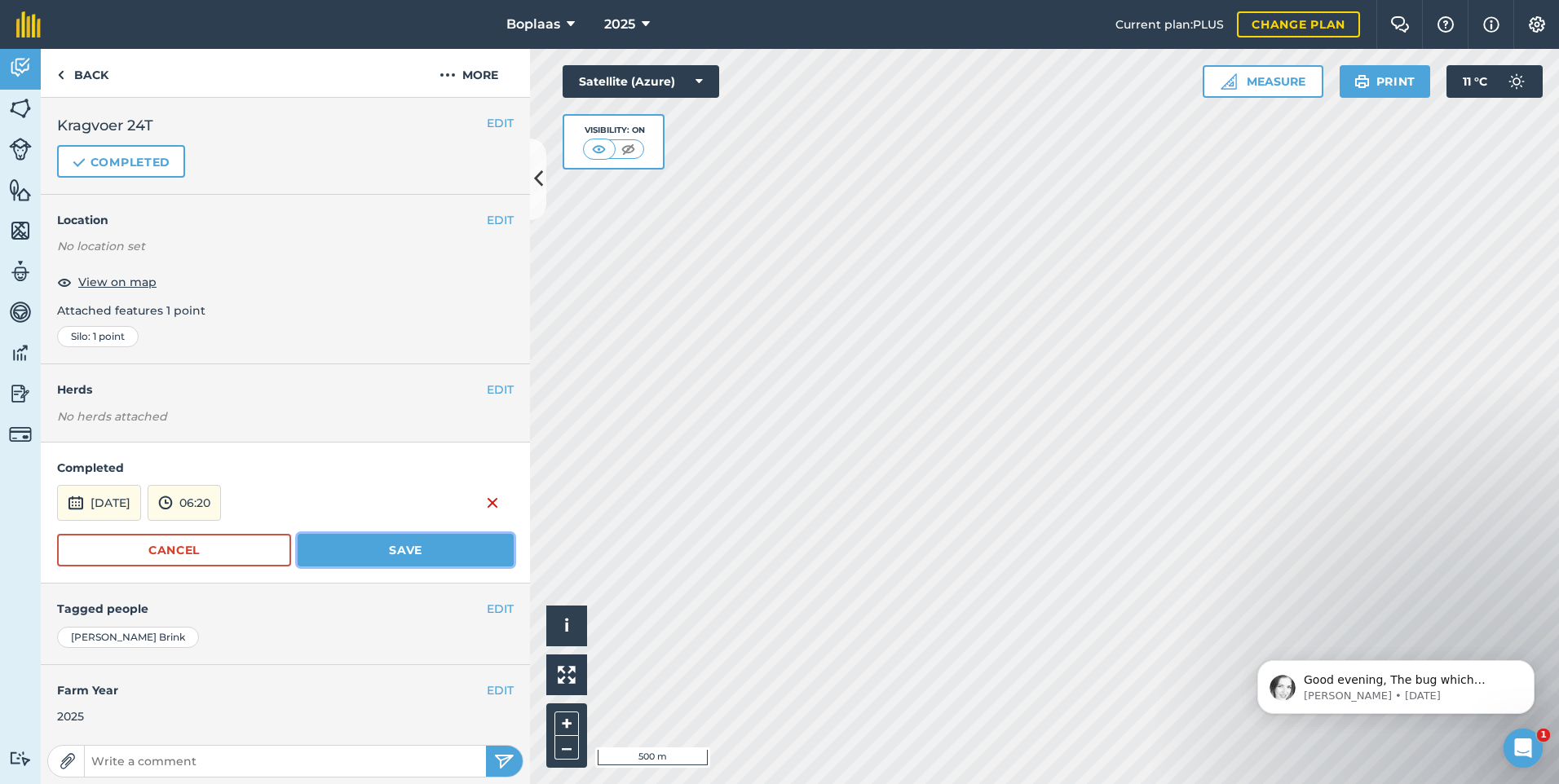
click at [324, 553] on button "Save" at bounding box center [405, 550] width 216 height 33
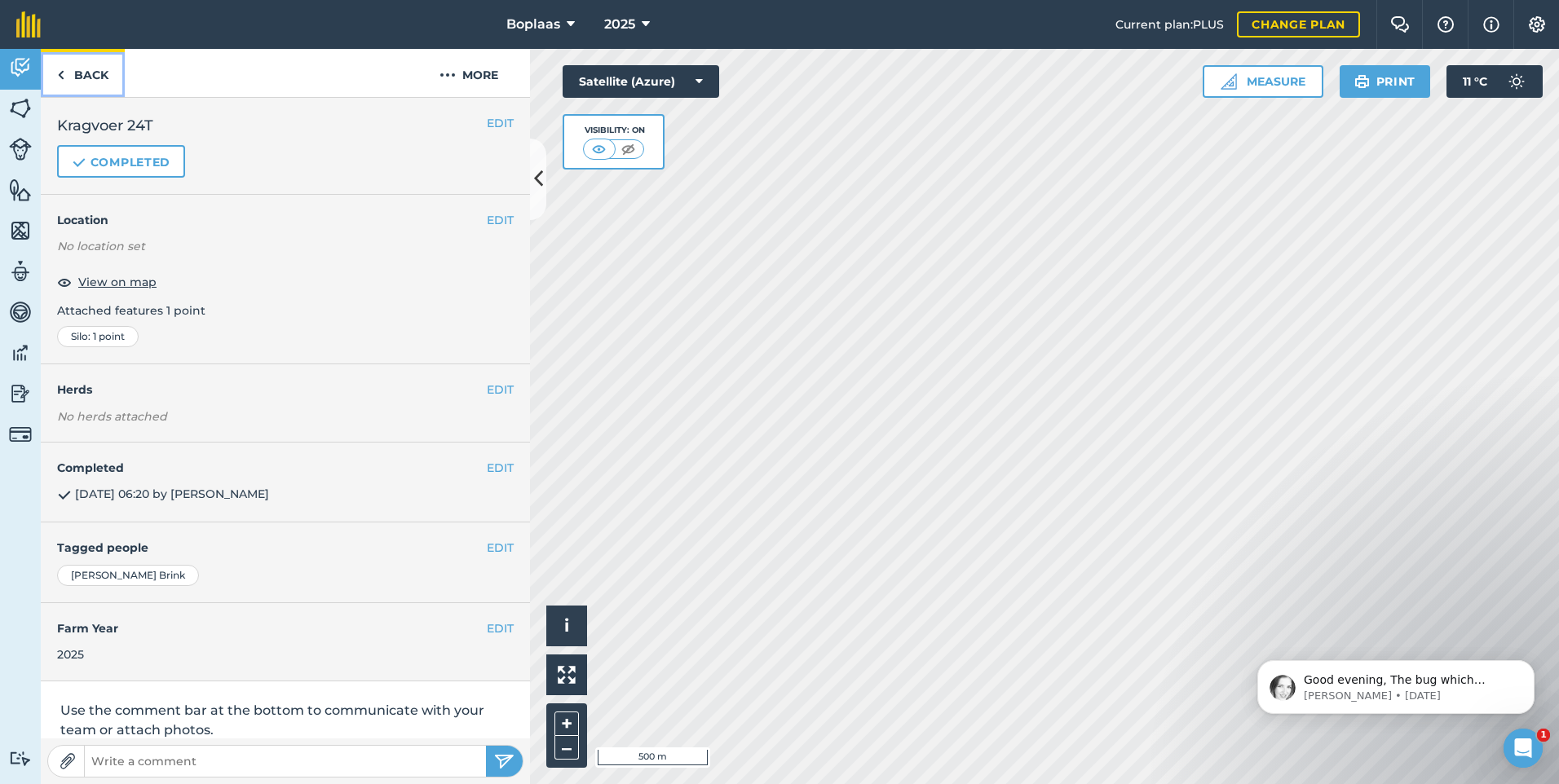
click at [75, 73] on link "Back" at bounding box center [83, 73] width 84 height 48
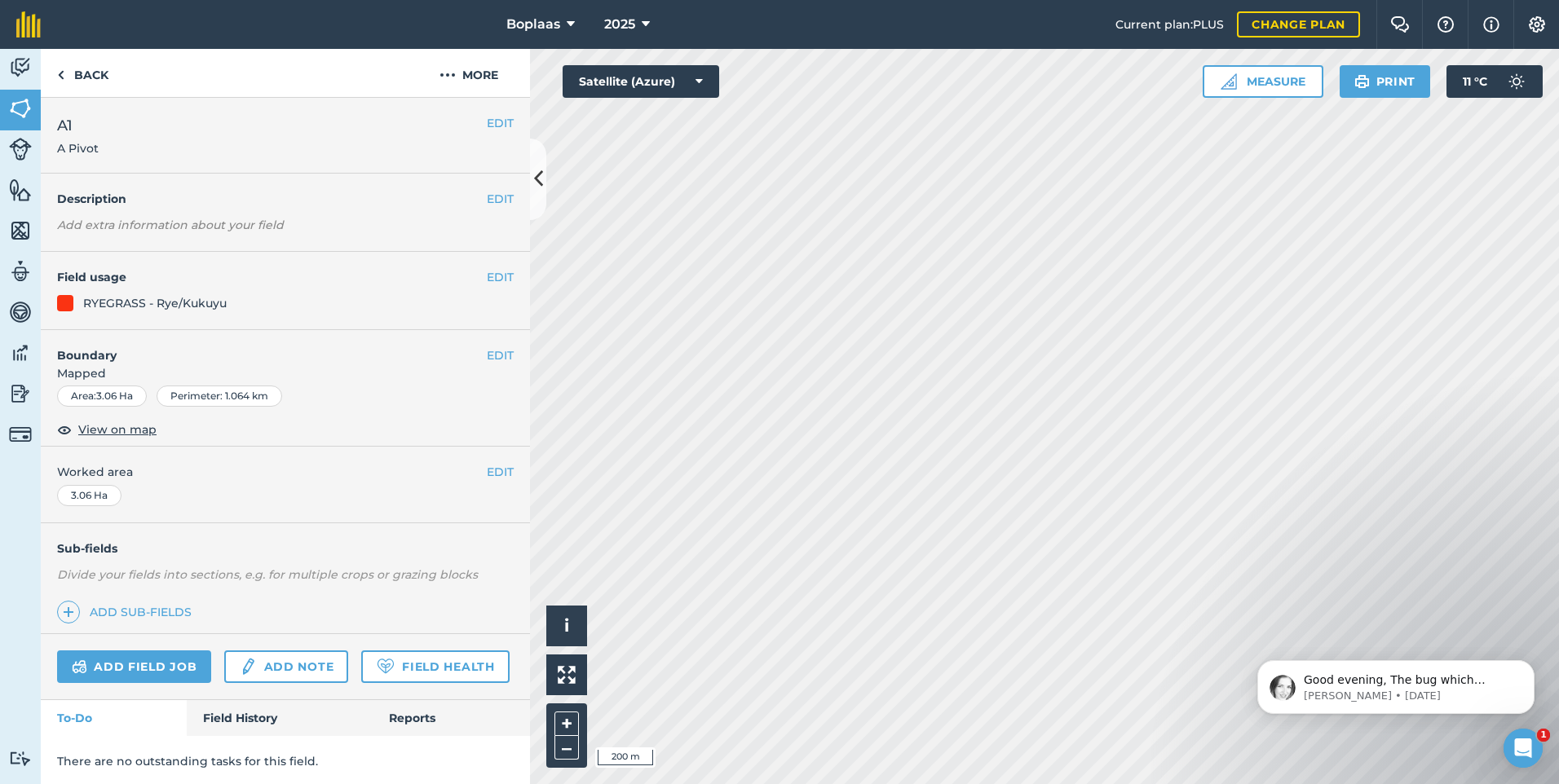
scroll to position [48, 0]
click at [108, 77] on link "Back" at bounding box center [83, 73] width 84 height 48
click at [22, 64] on img at bounding box center [20, 68] width 23 height 24
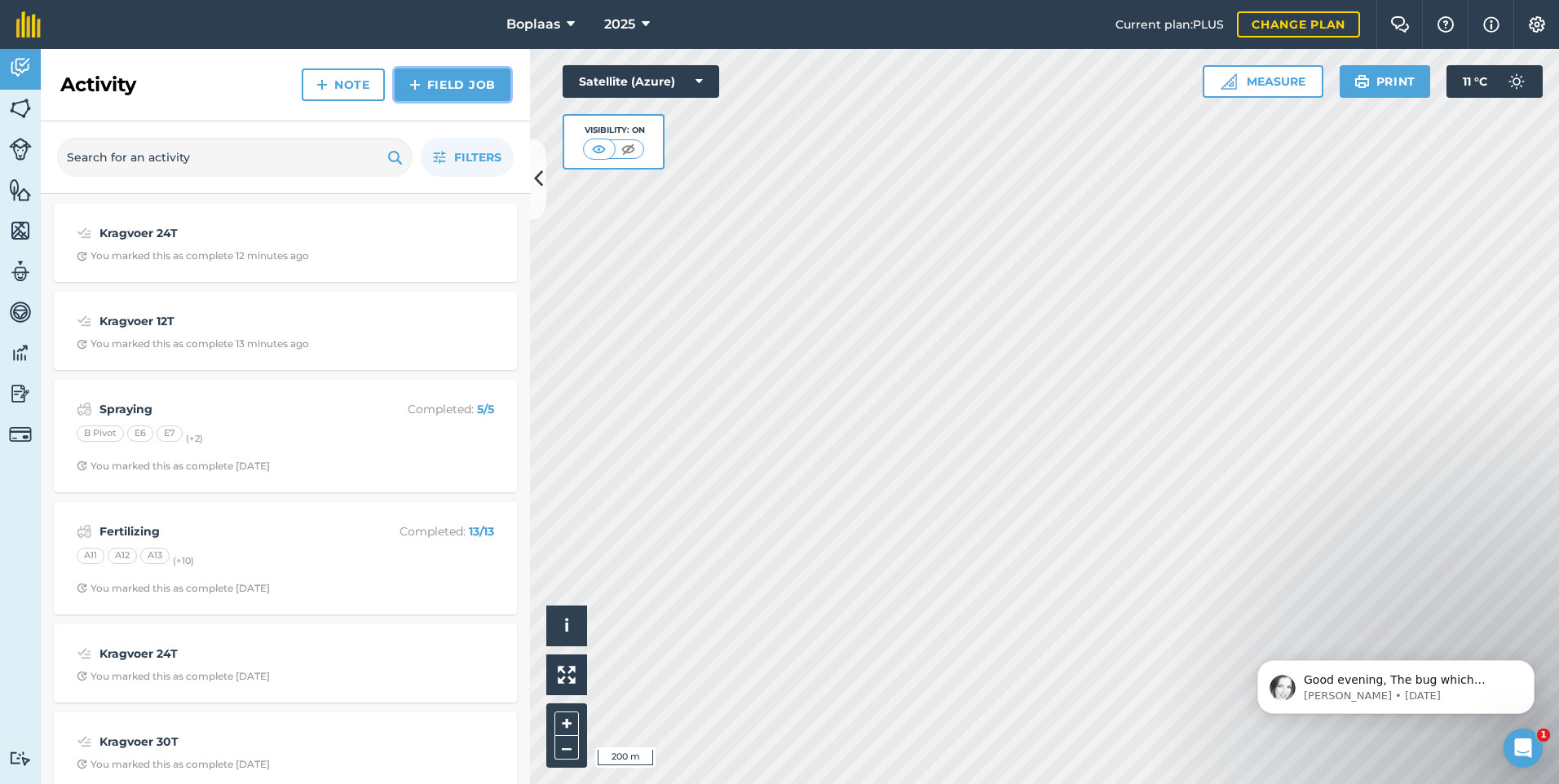
click at [409, 81] on img at bounding box center [414, 85] width 11 height 20
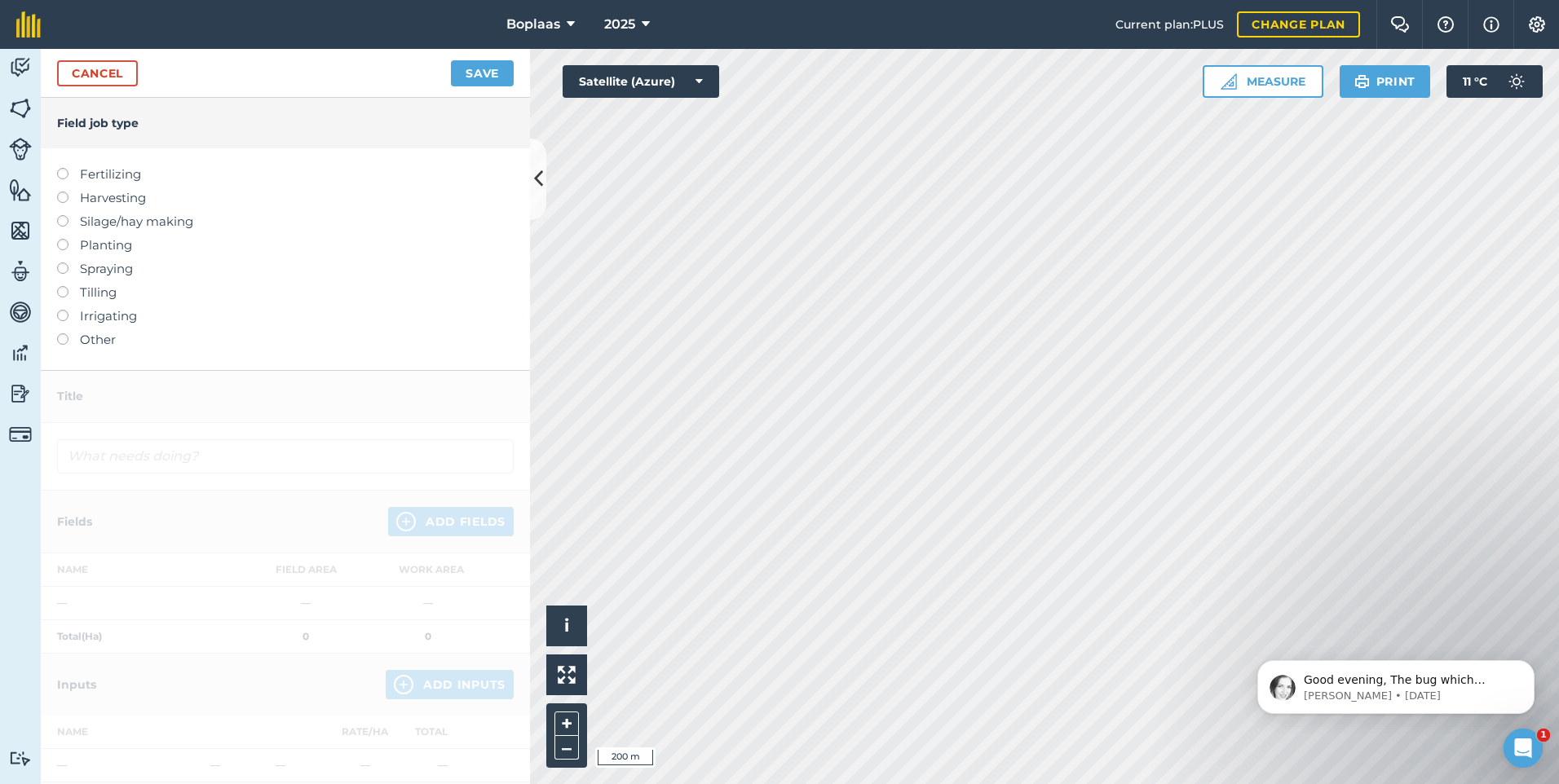
click at [97, 171] on label "Fertilizing" at bounding box center [284, 174] width 456 height 20
type input "Fertilizing"
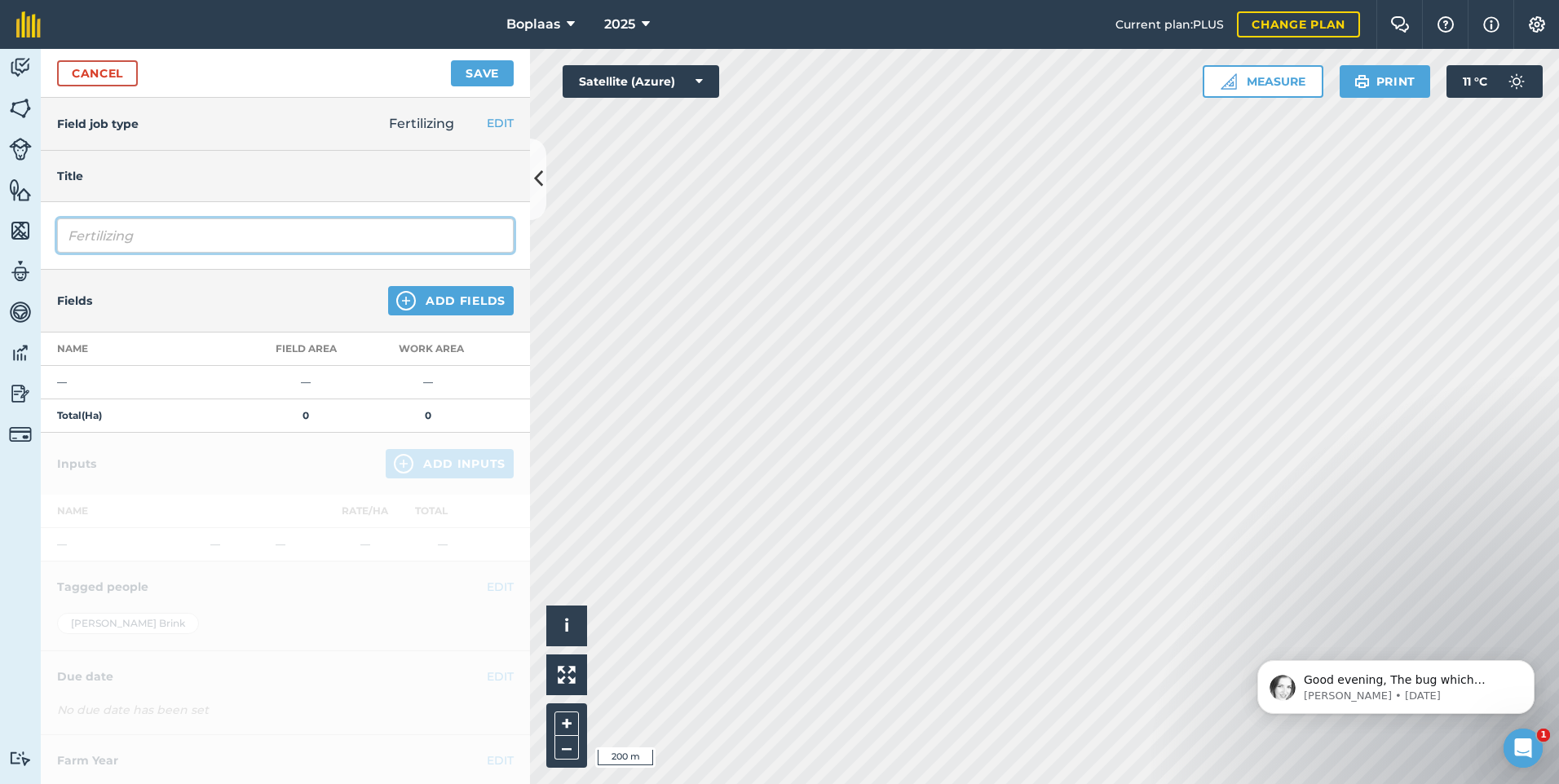
click at [245, 247] on input "Fertilizing" at bounding box center [284, 235] width 456 height 34
click at [87, 242] on input "Fertilizing" at bounding box center [284, 235] width 456 height 34
click at [169, 235] on input "Fertilizing" at bounding box center [284, 235] width 456 height 34
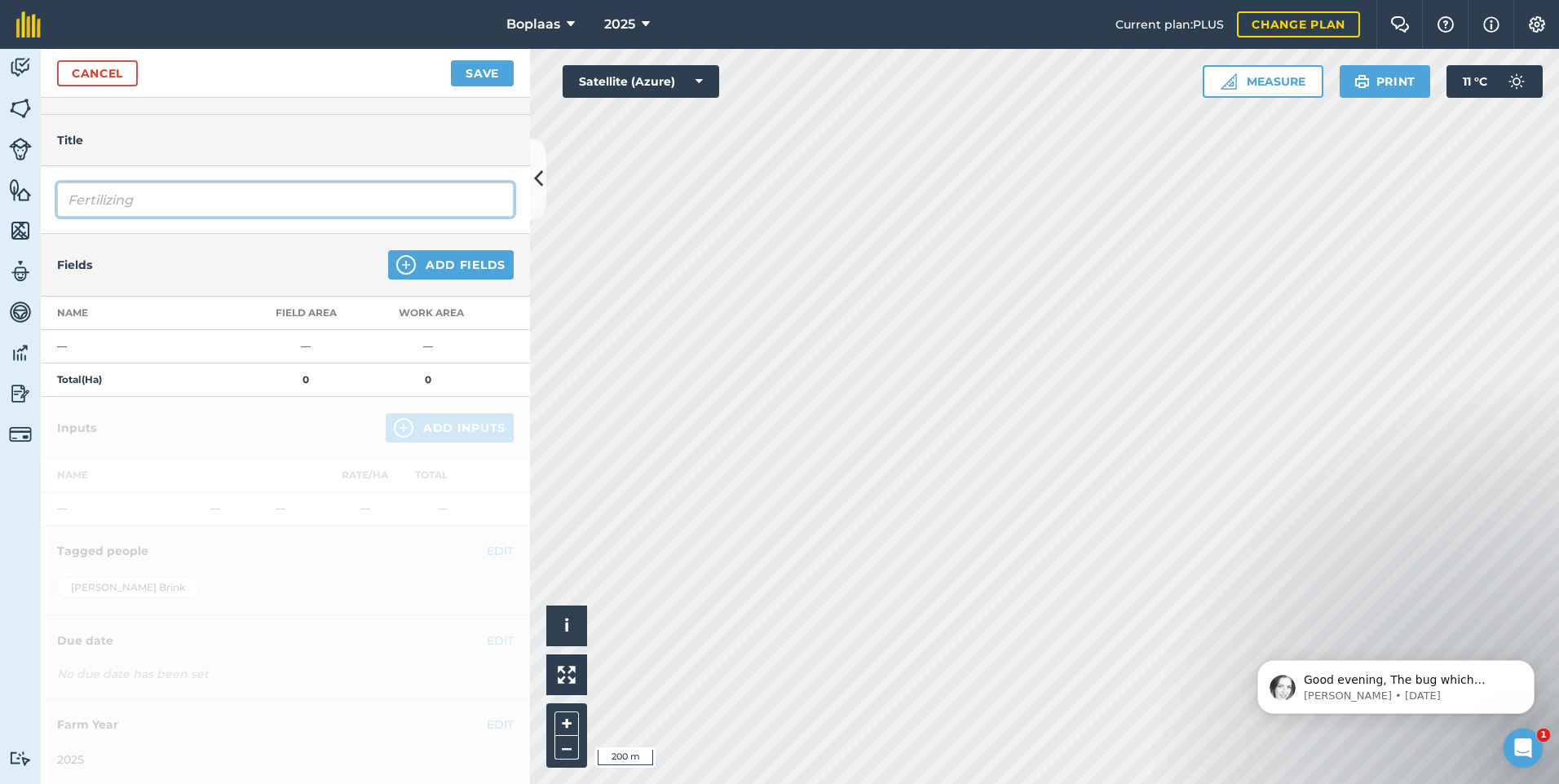
scroll to position [37, 0]
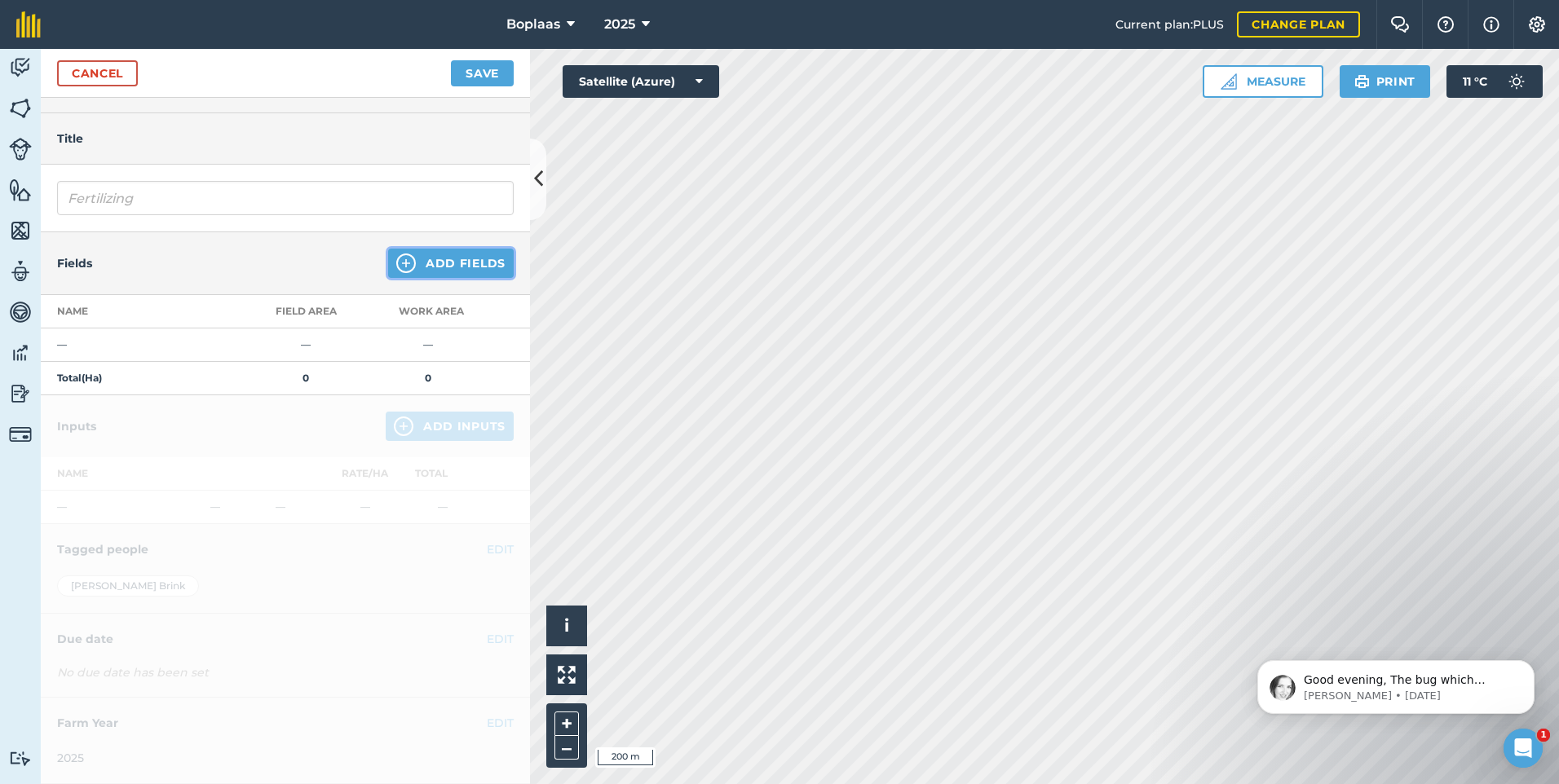
click at [426, 263] on button "Add Fields" at bounding box center [451, 264] width 125 height 30
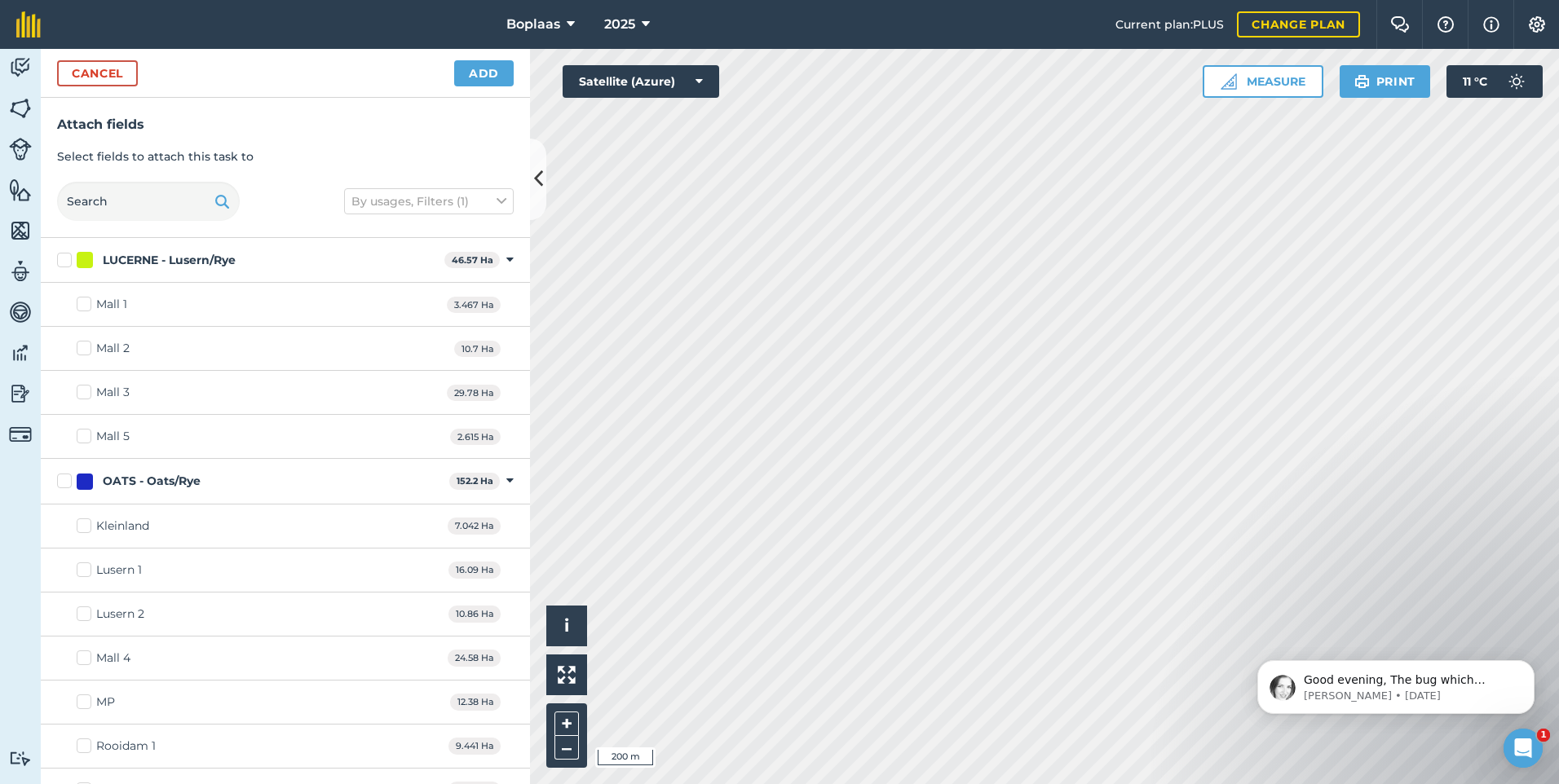
checkbox input "true"
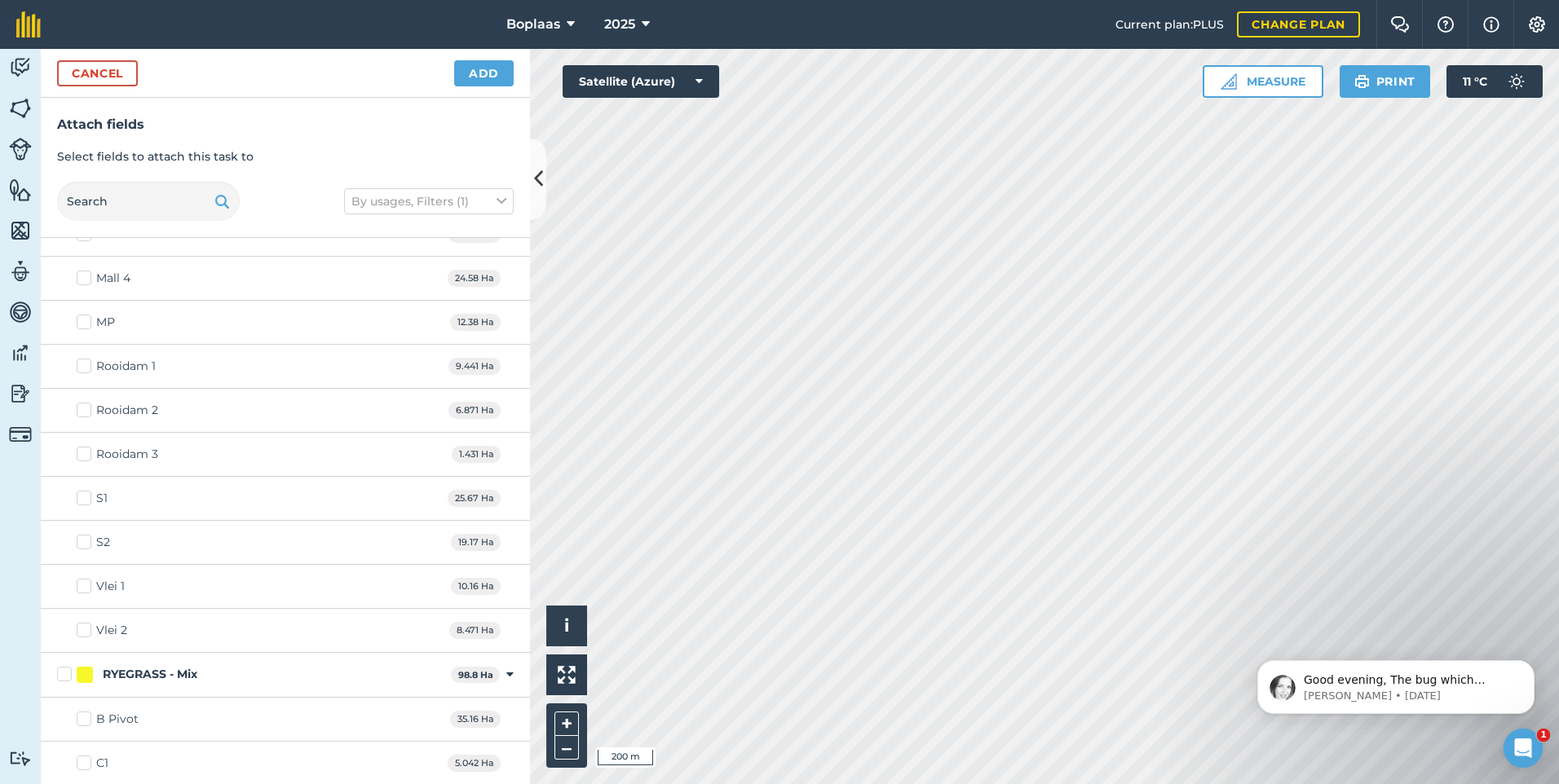
scroll to position [408, 0]
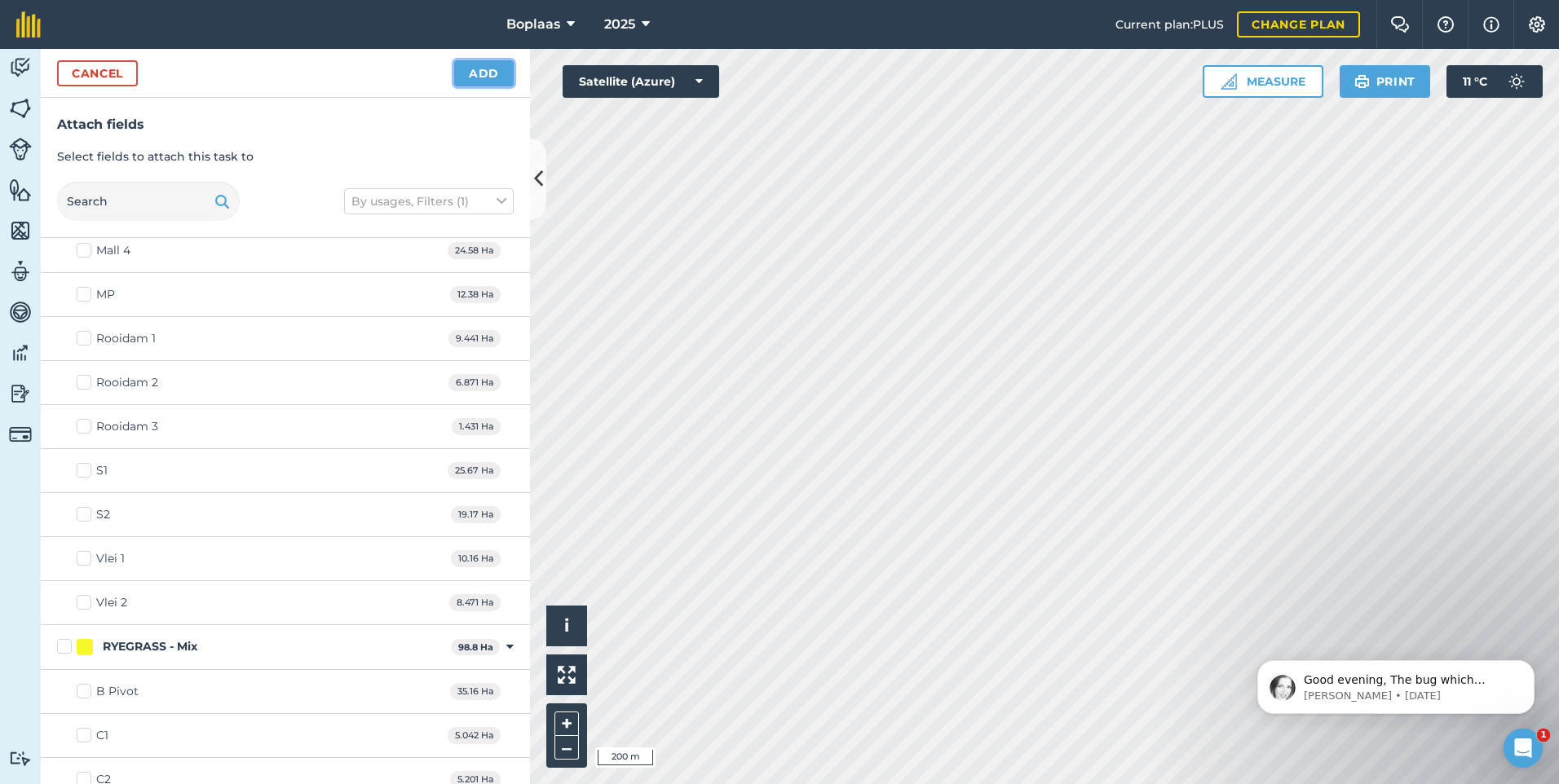
click at [489, 82] on button "Add" at bounding box center [484, 73] width 59 height 26
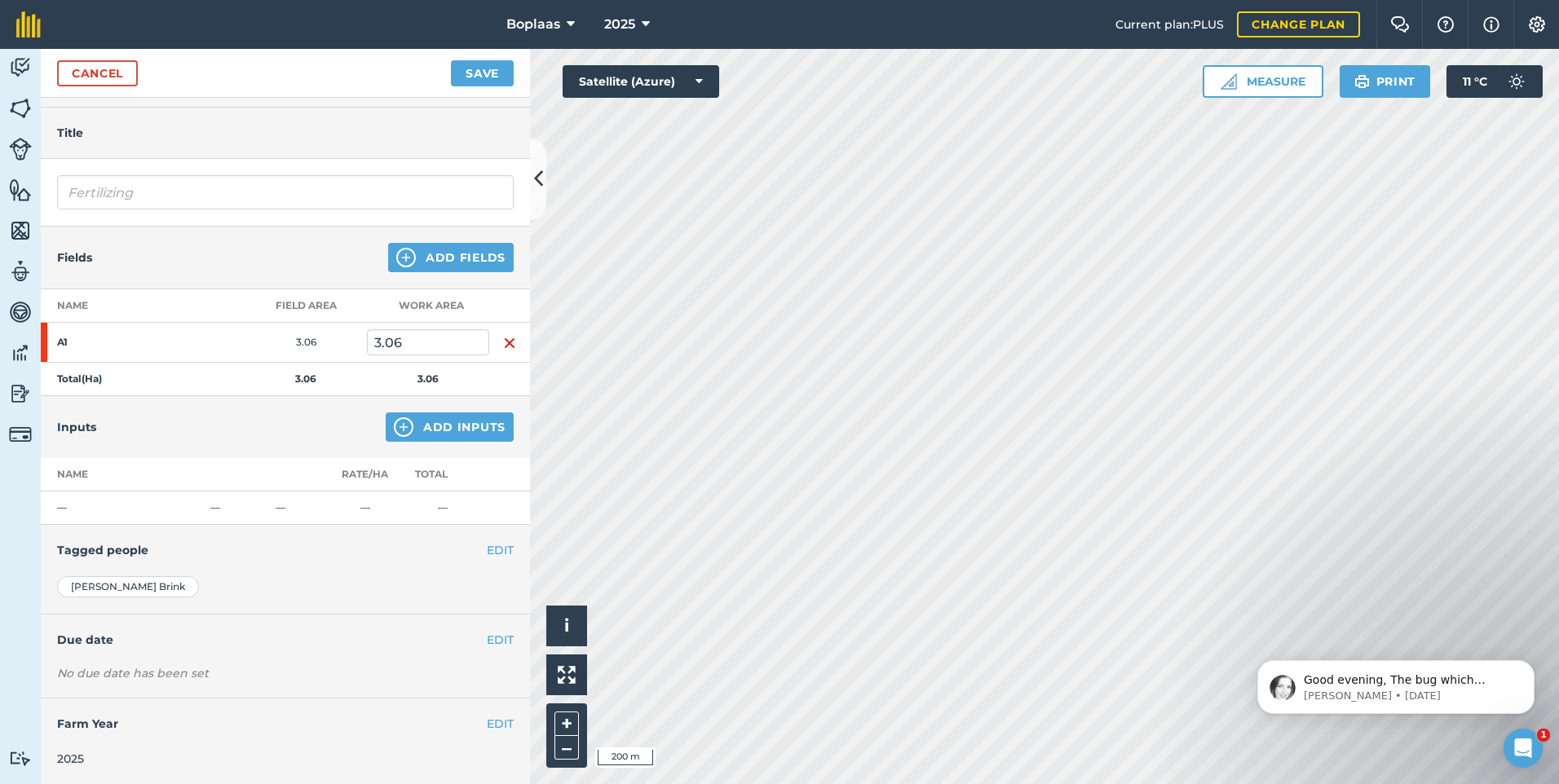
scroll to position [44, 0]
click at [446, 423] on button "Add Inputs" at bounding box center [450, 426] width 128 height 30
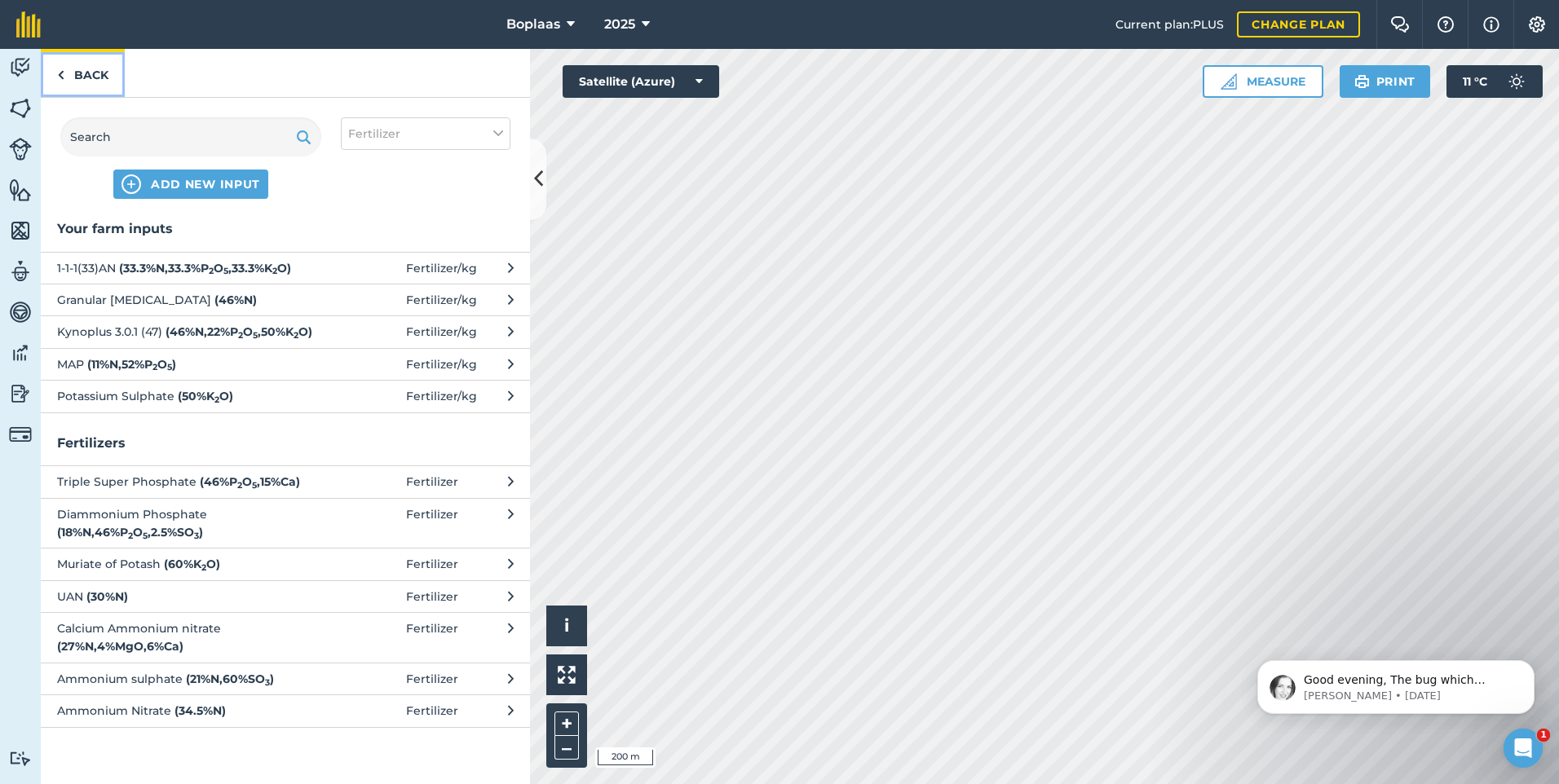
click at [90, 77] on link "Back" at bounding box center [83, 73] width 84 height 48
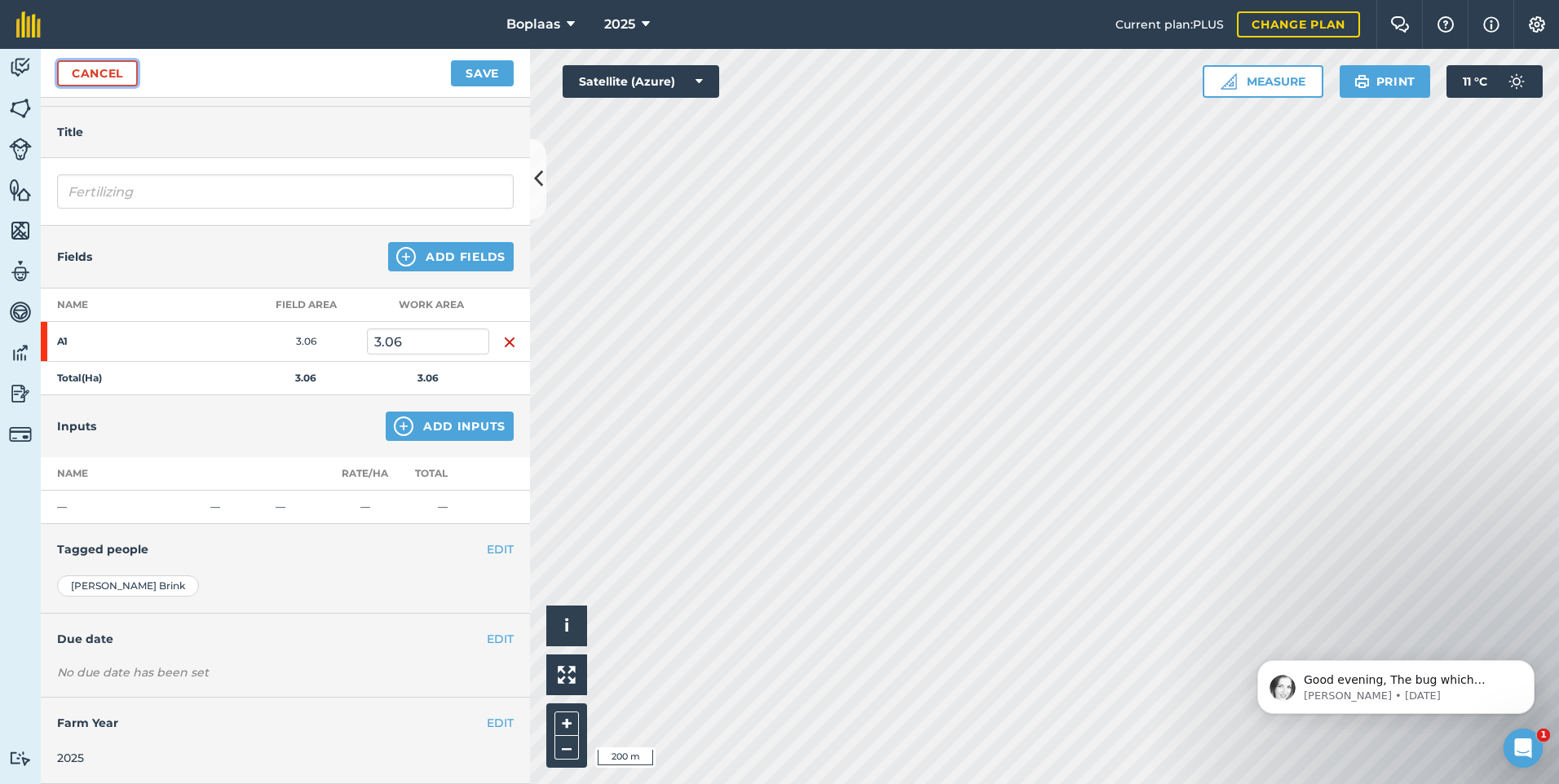
click at [113, 80] on link "Cancel" at bounding box center [97, 73] width 81 height 26
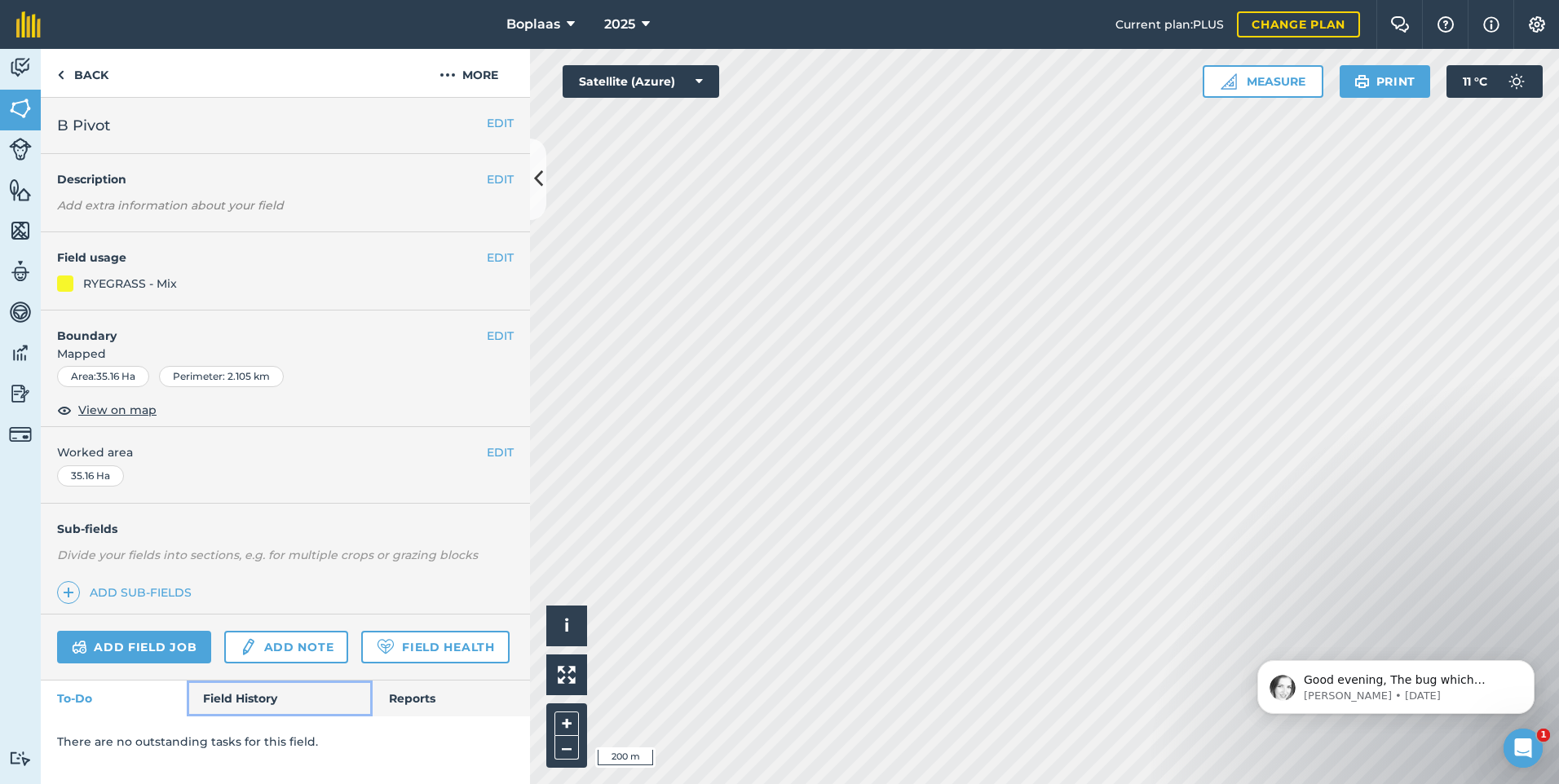
click at [270, 699] on link "Field History" at bounding box center [279, 699] width 185 height 36
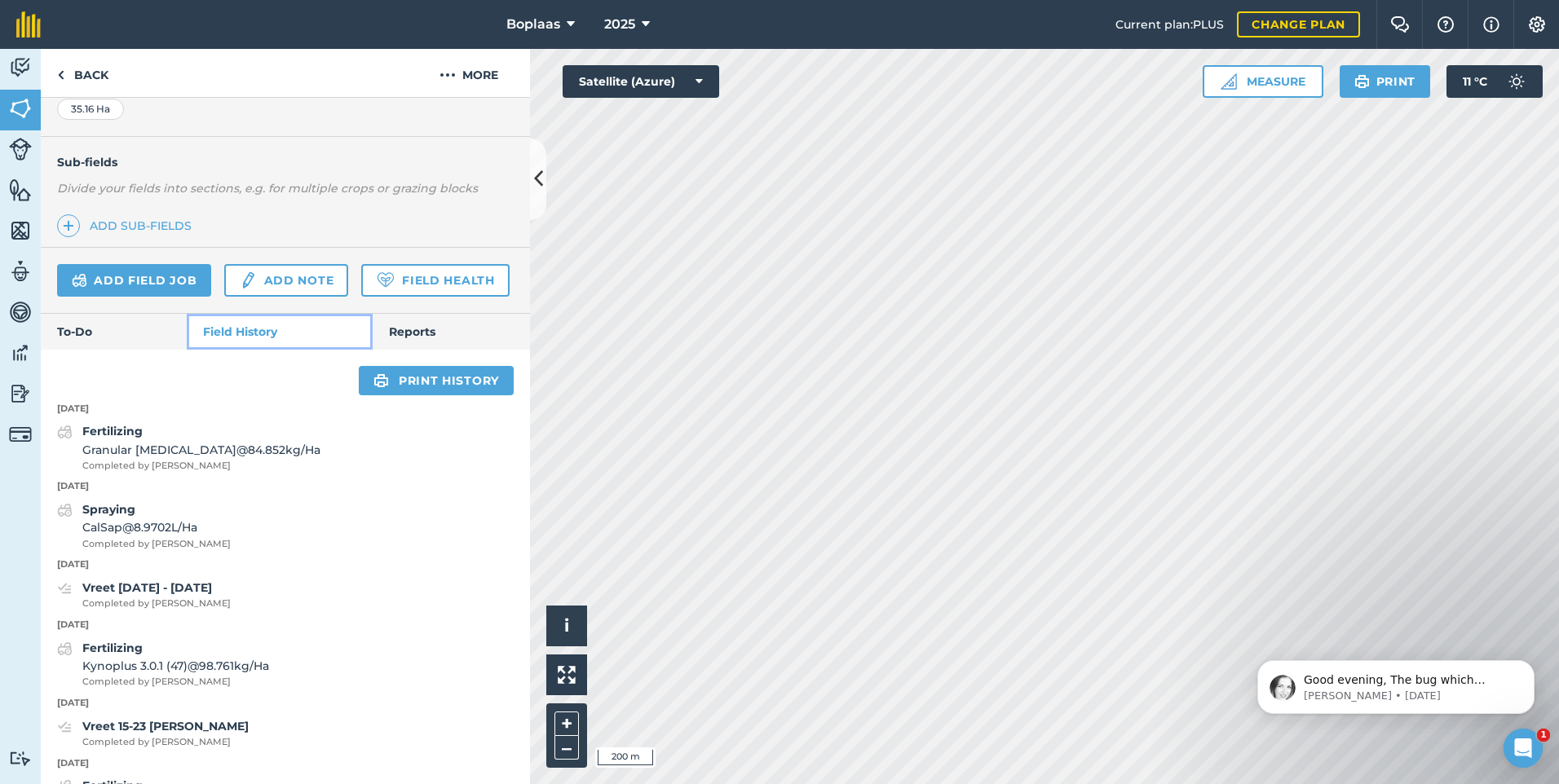
scroll to position [408, 0]
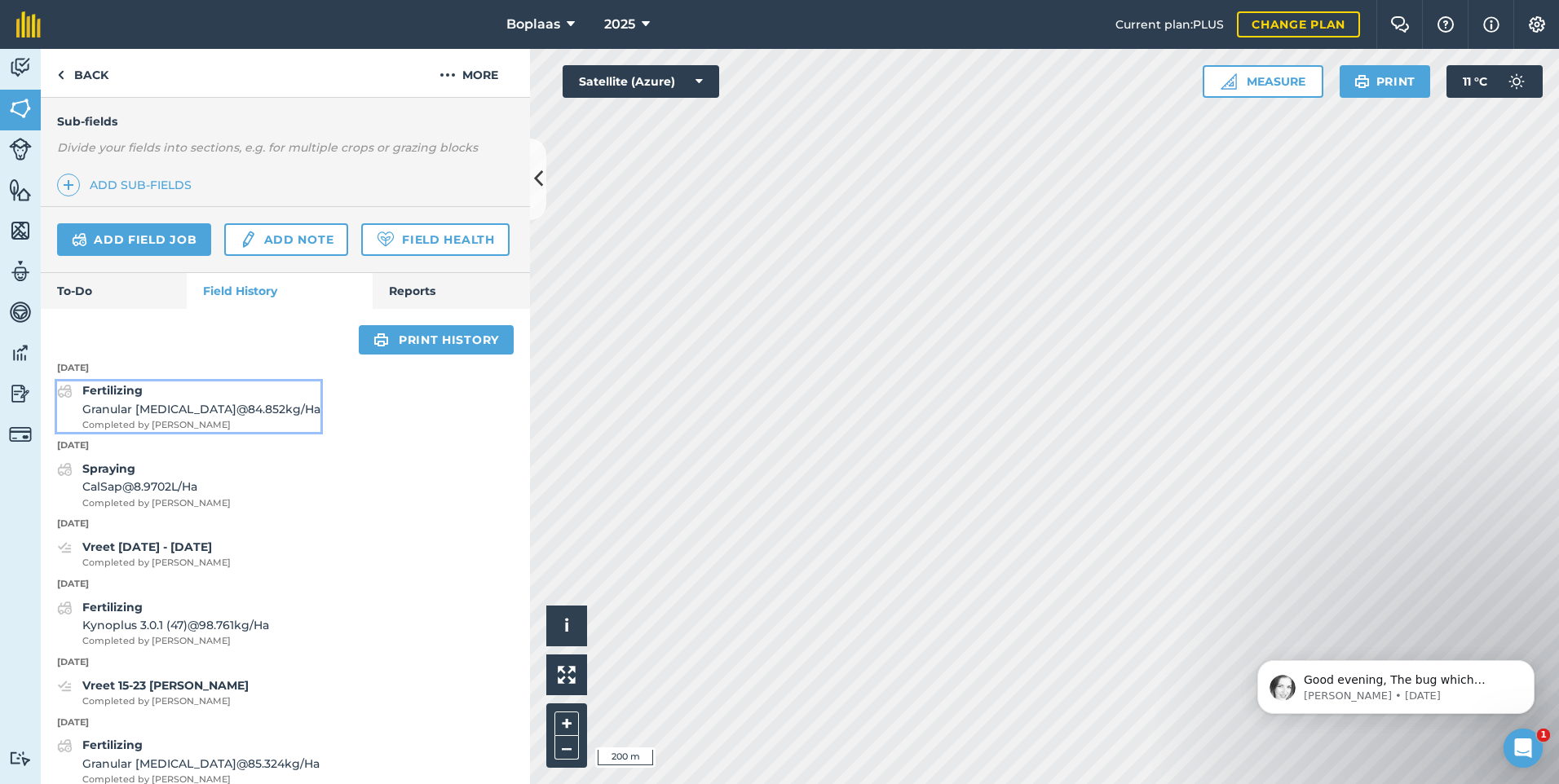
click at [138, 418] on span "Granular [MEDICAL_DATA] @ 84.852 kg / Ha" at bounding box center [202, 409] width 238 height 18
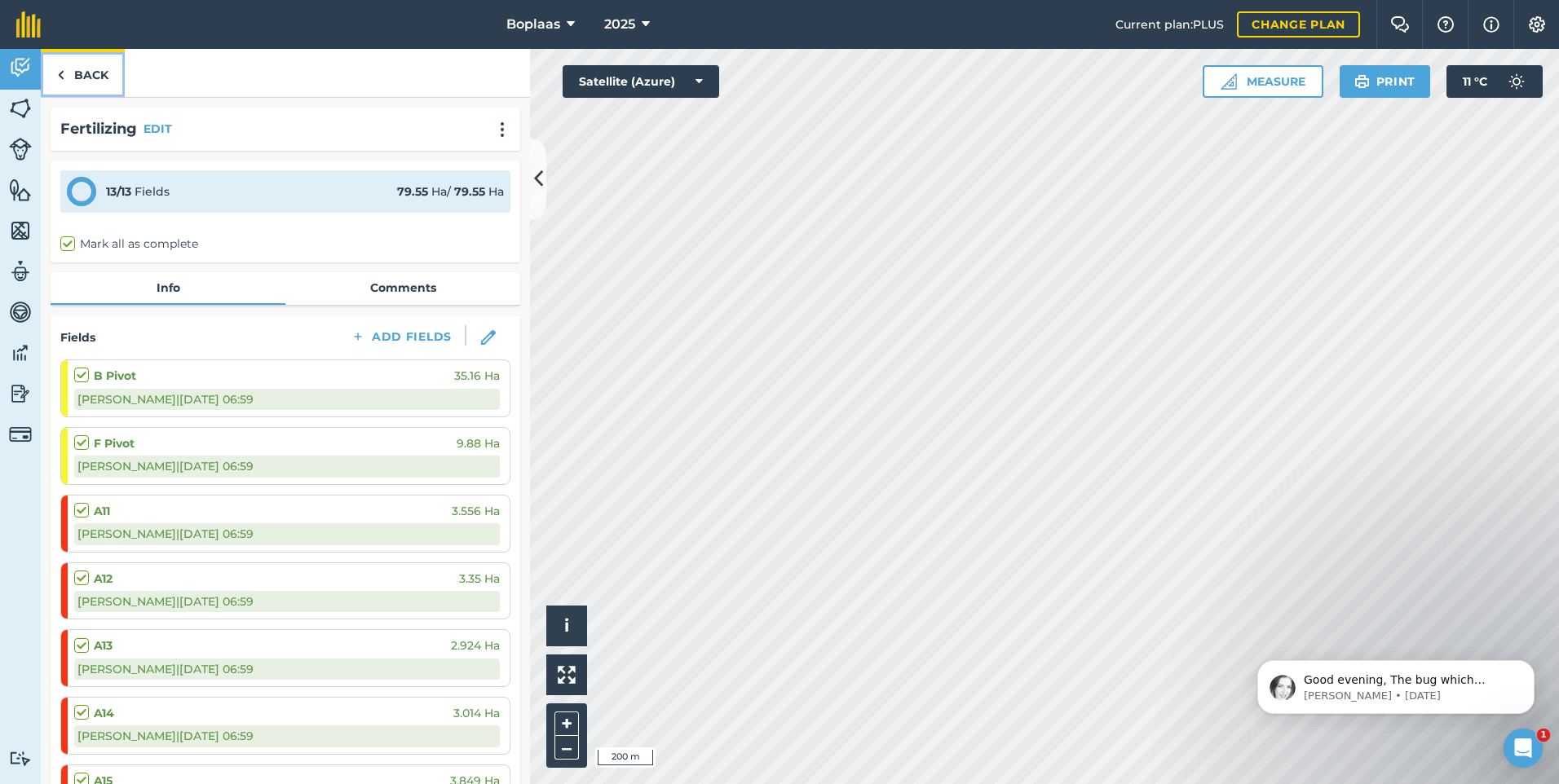
click at [97, 76] on link "Back" at bounding box center [83, 73] width 84 height 48
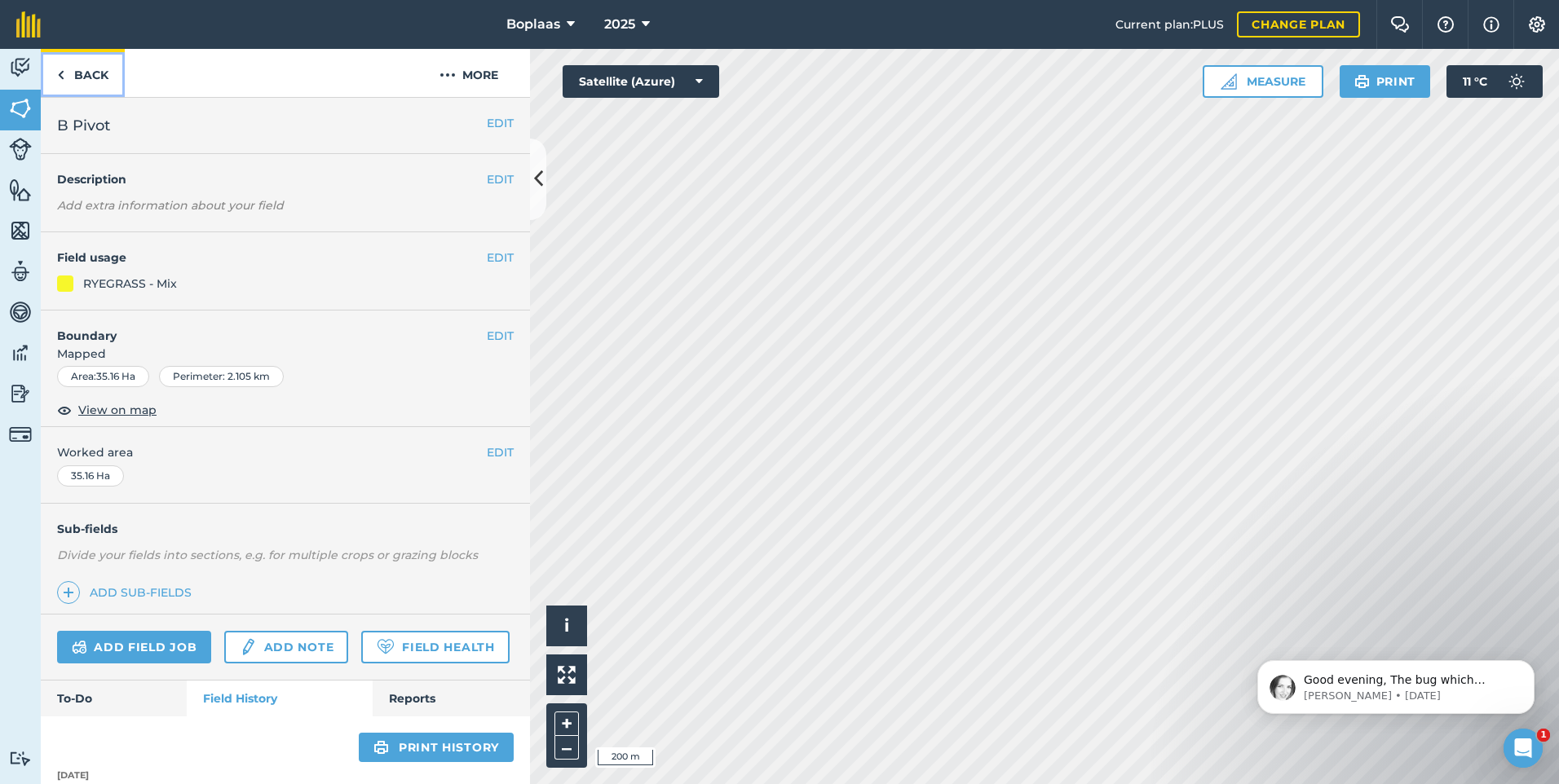
click at [92, 71] on link "Back" at bounding box center [83, 73] width 84 height 48
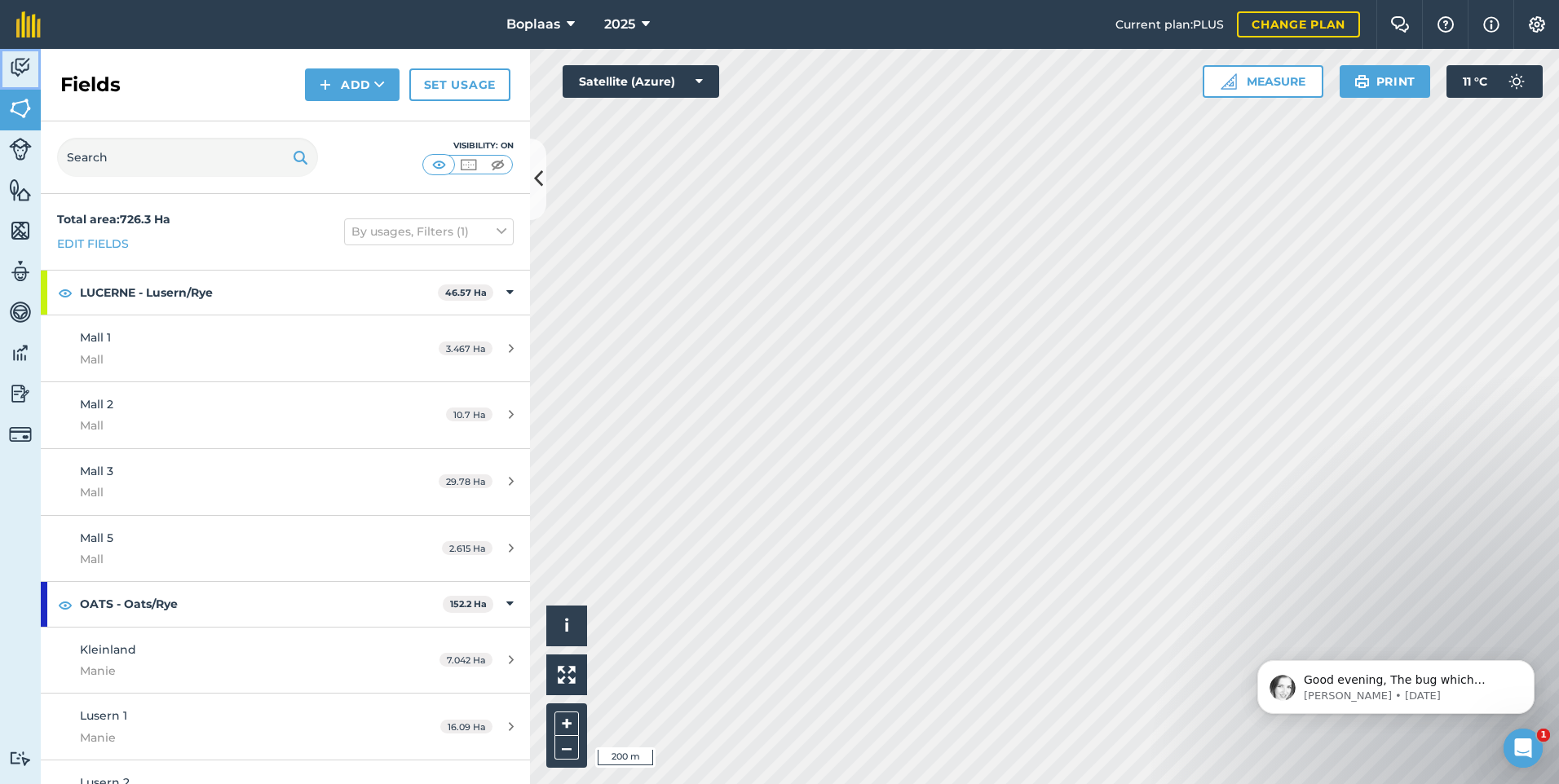
click at [23, 71] on img at bounding box center [20, 68] width 23 height 24
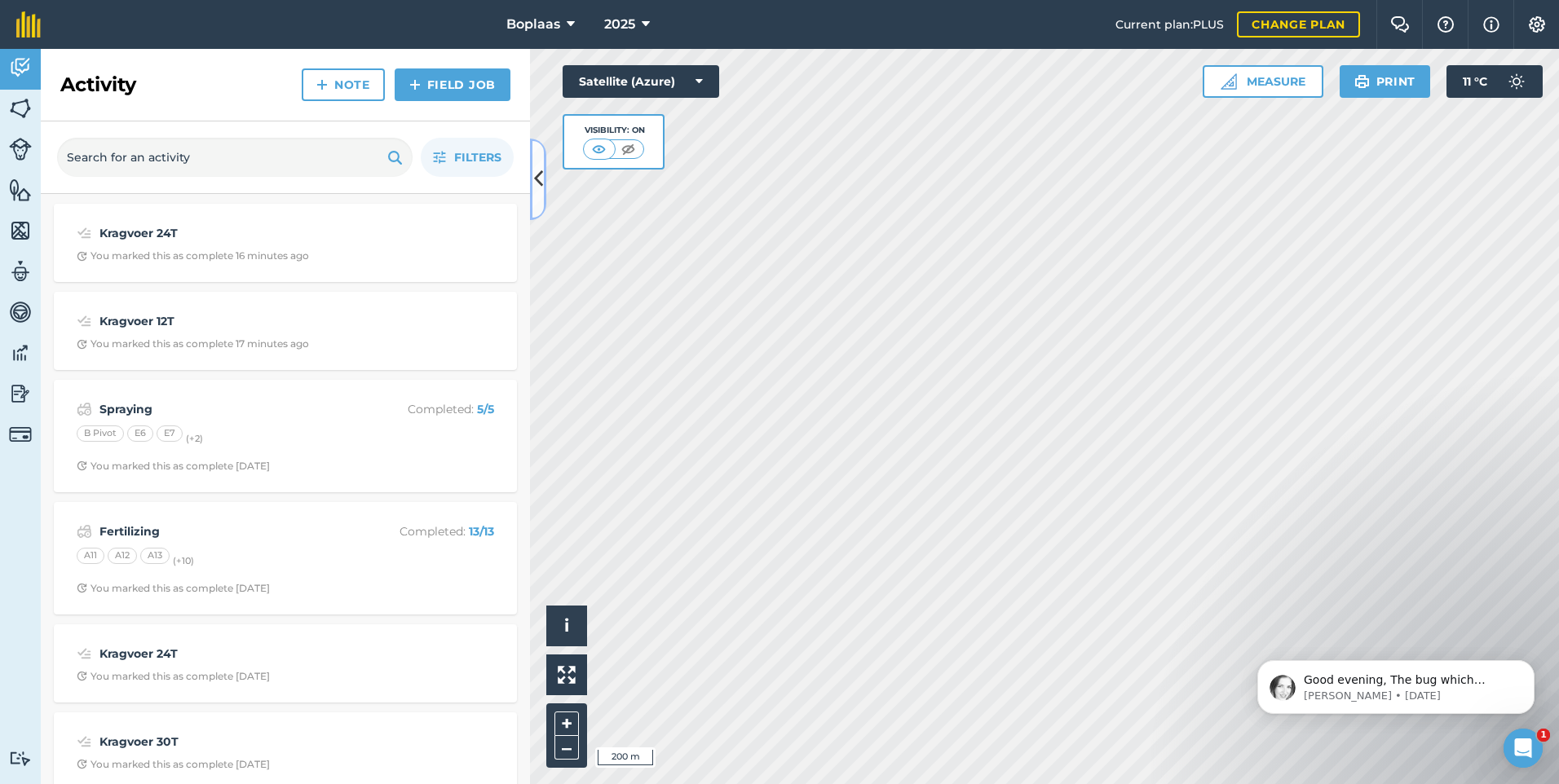
click at [540, 187] on icon at bounding box center [539, 178] width 9 height 29
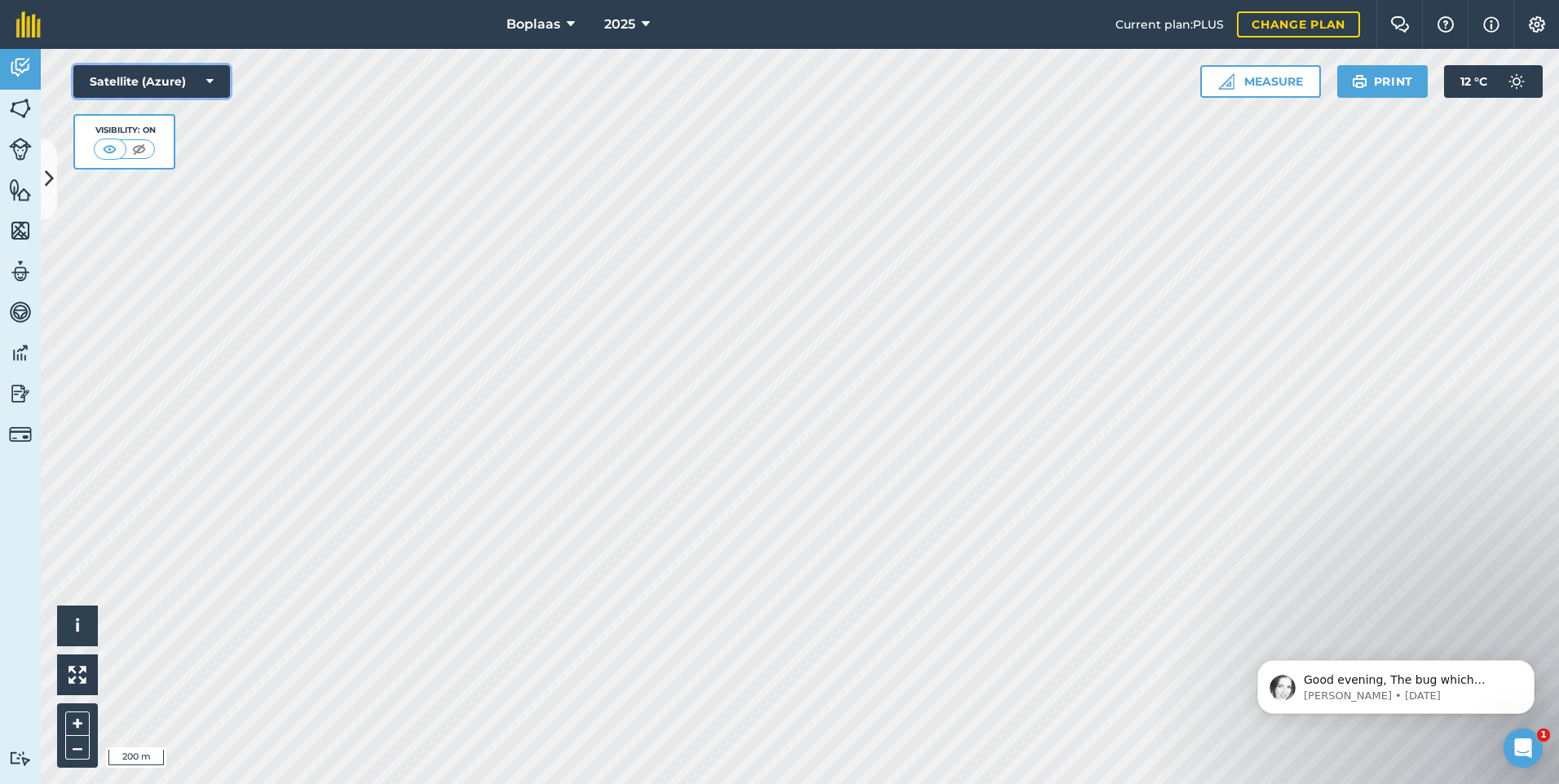
click at [124, 70] on button "Satellite (Azure)" at bounding box center [151, 81] width 156 height 33
